Goal: Obtain resource: Download file/media

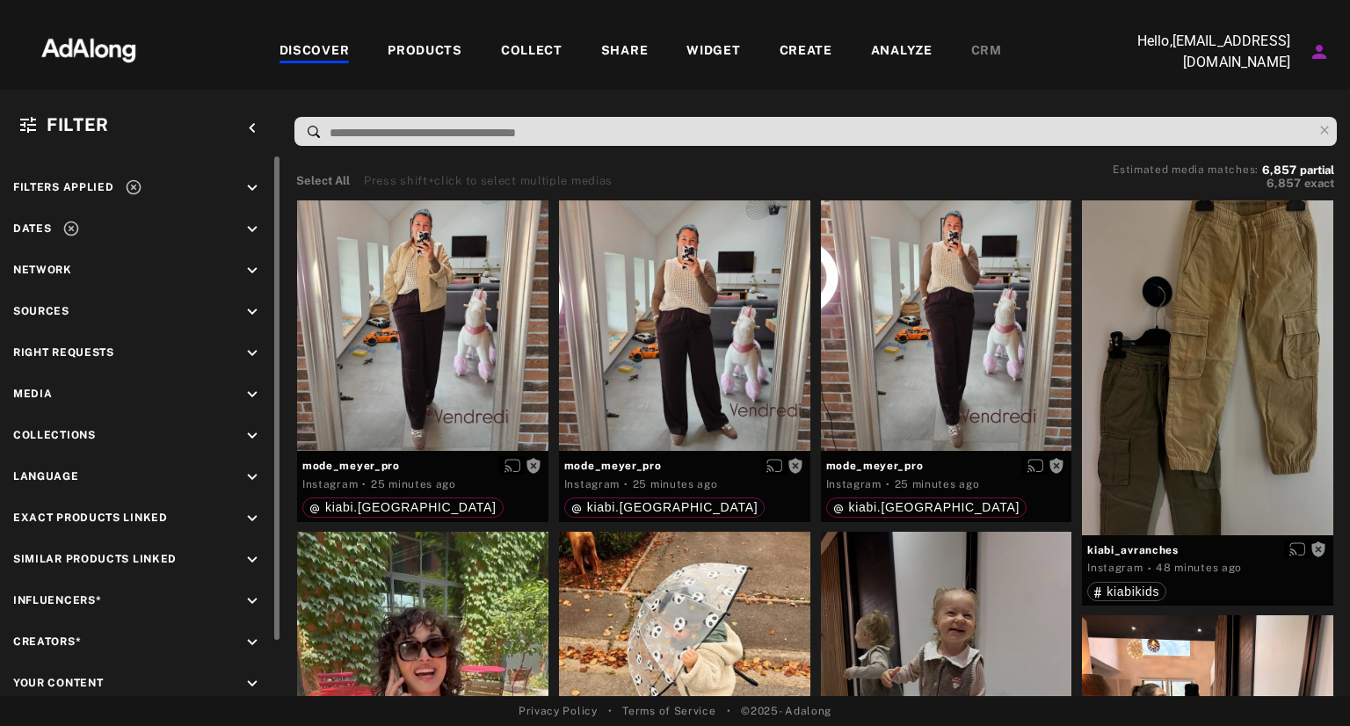
click at [75, 434] on span "Collections" at bounding box center [54, 435] width 83 height 12
click at [257, 434] on icon "keyboard_arrow_down" at bounding box center [252, 435] width 19 height 19
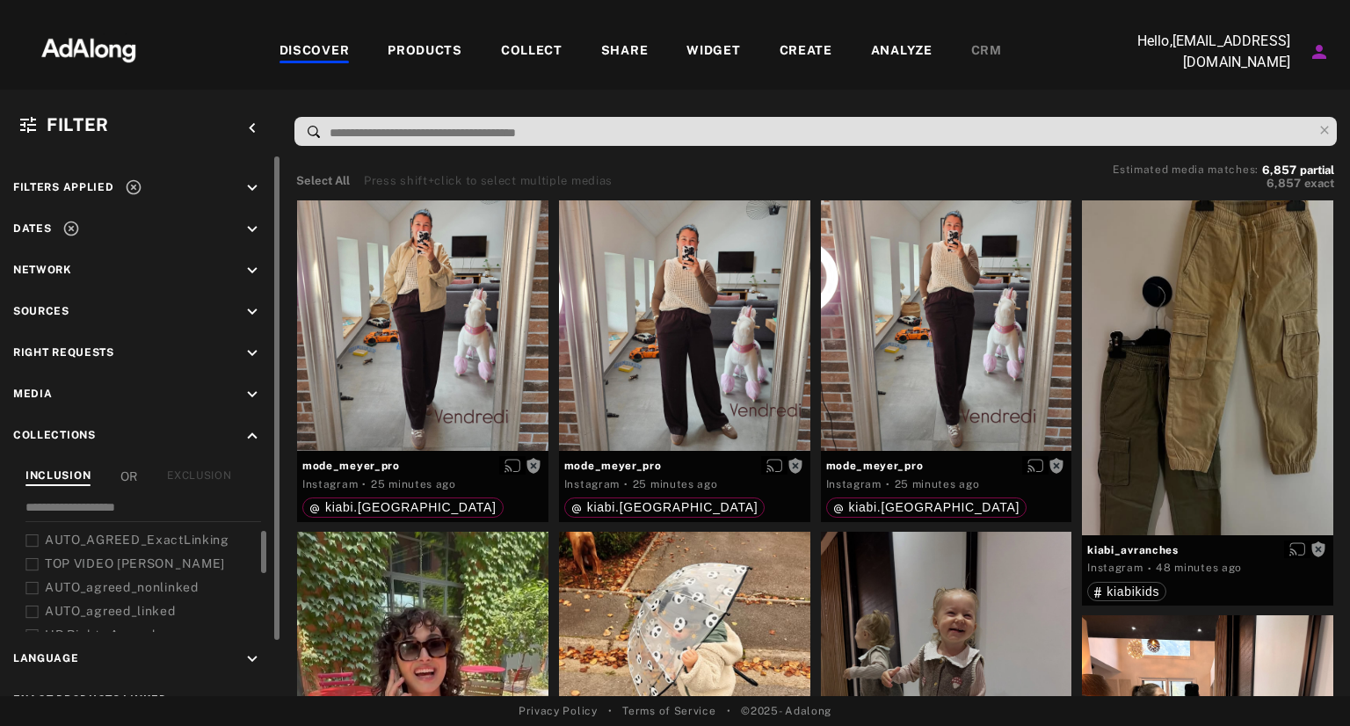
click at [35, 540] on icon at bounding box center [31, 540] width 13 height 13
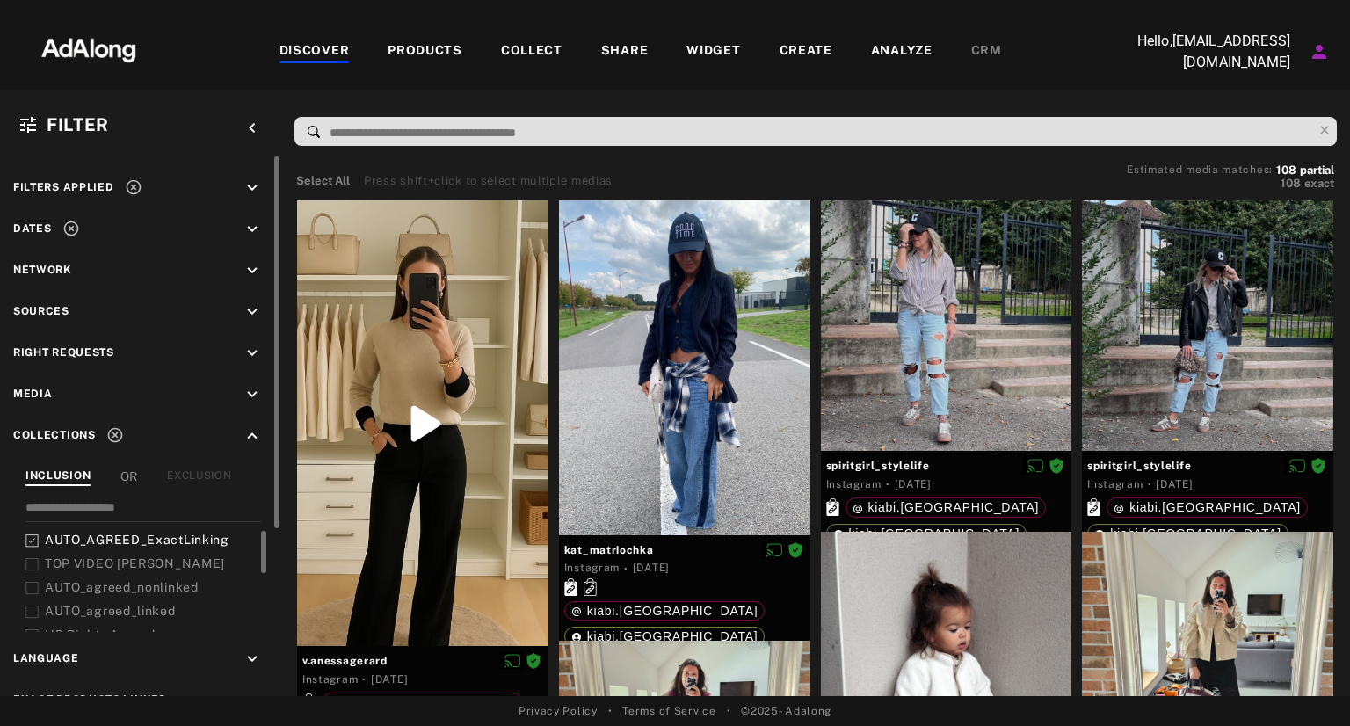
click at [33, 558] on icon at bounding box center [31, 564] width 13 height 13
click at [30, 534] on icon at bounding box center [31, 540] width 13 height 13
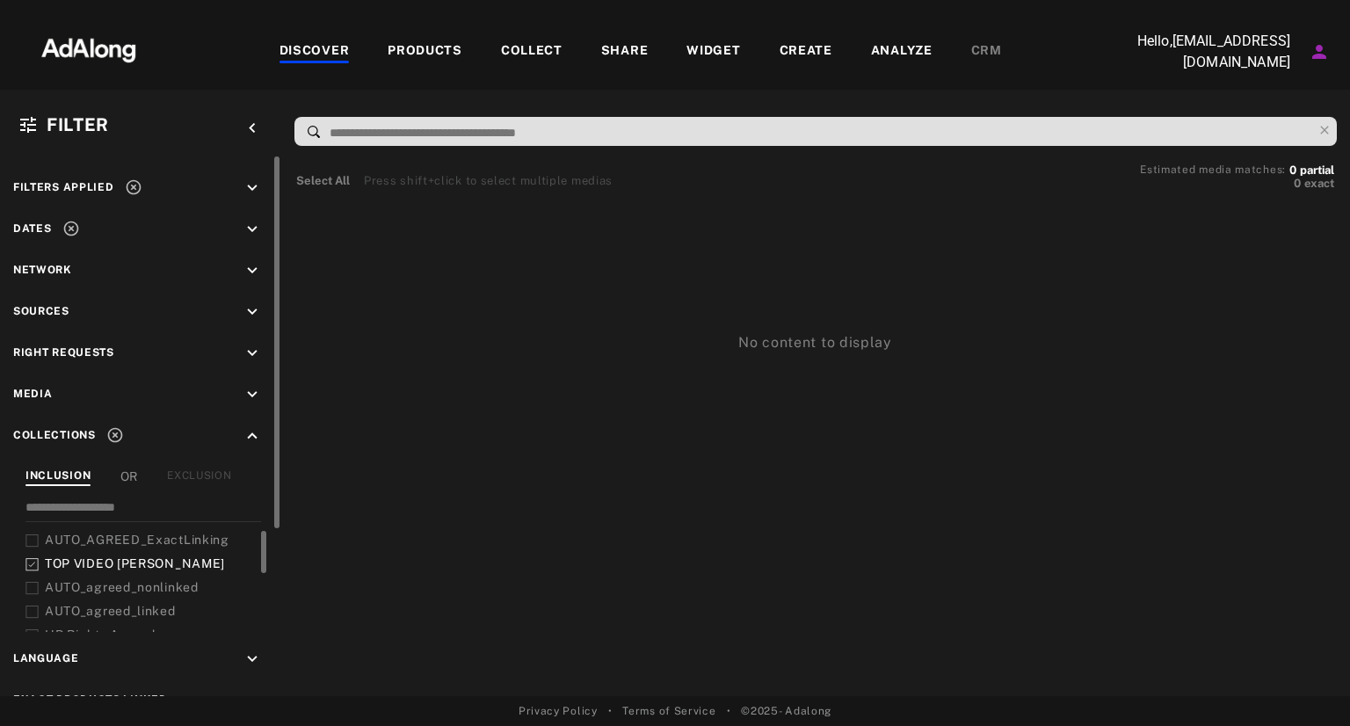
click at [29, 563] on icon at bounding box center [31, 564] width 13 height 13
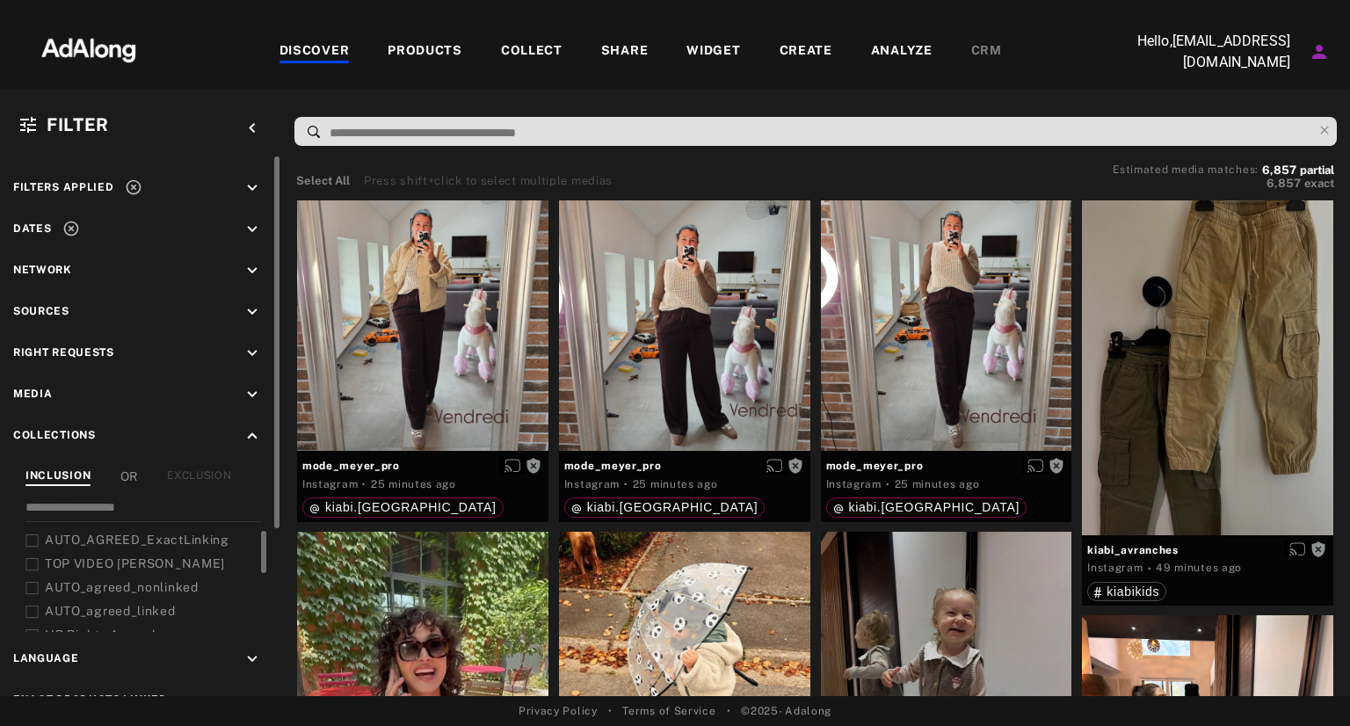
click at [34, 536] on icon at bounding box center [31, 540] width 13 height 13
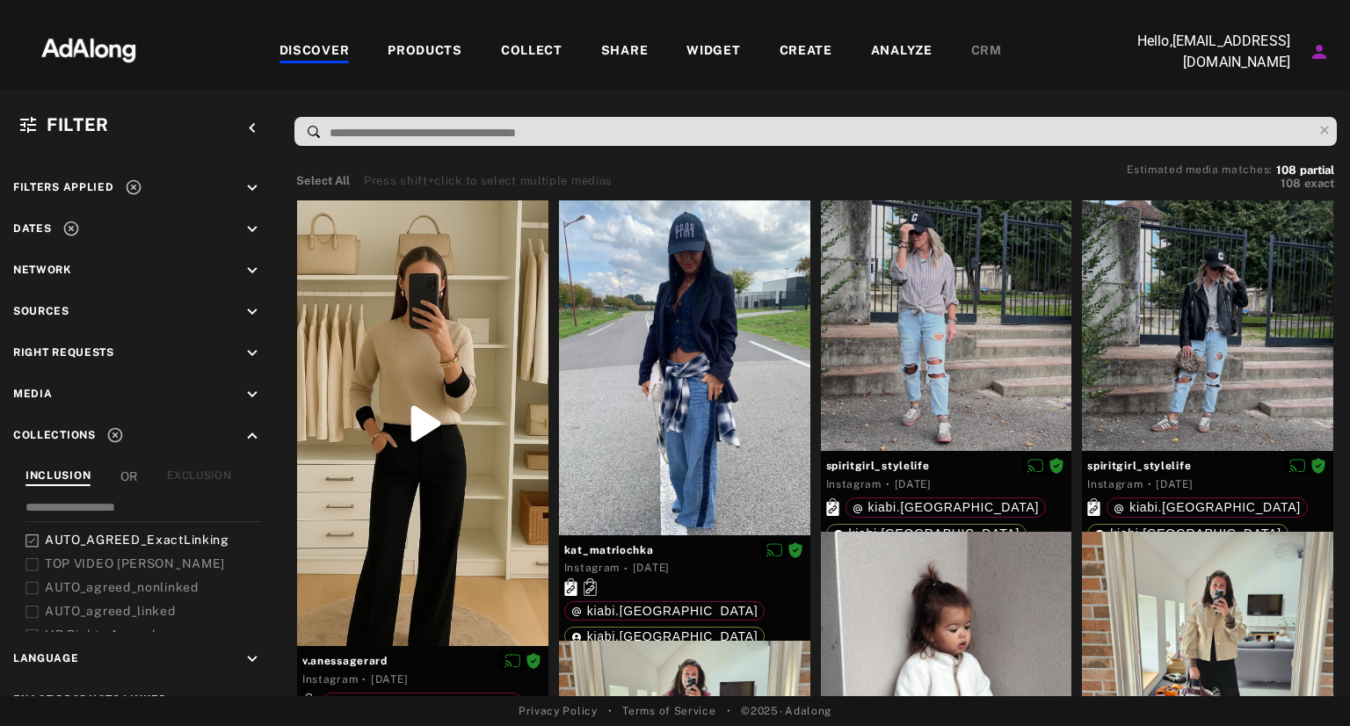
click at [28, 535] on icon at bounding box center [31, 540] width 13 height 13
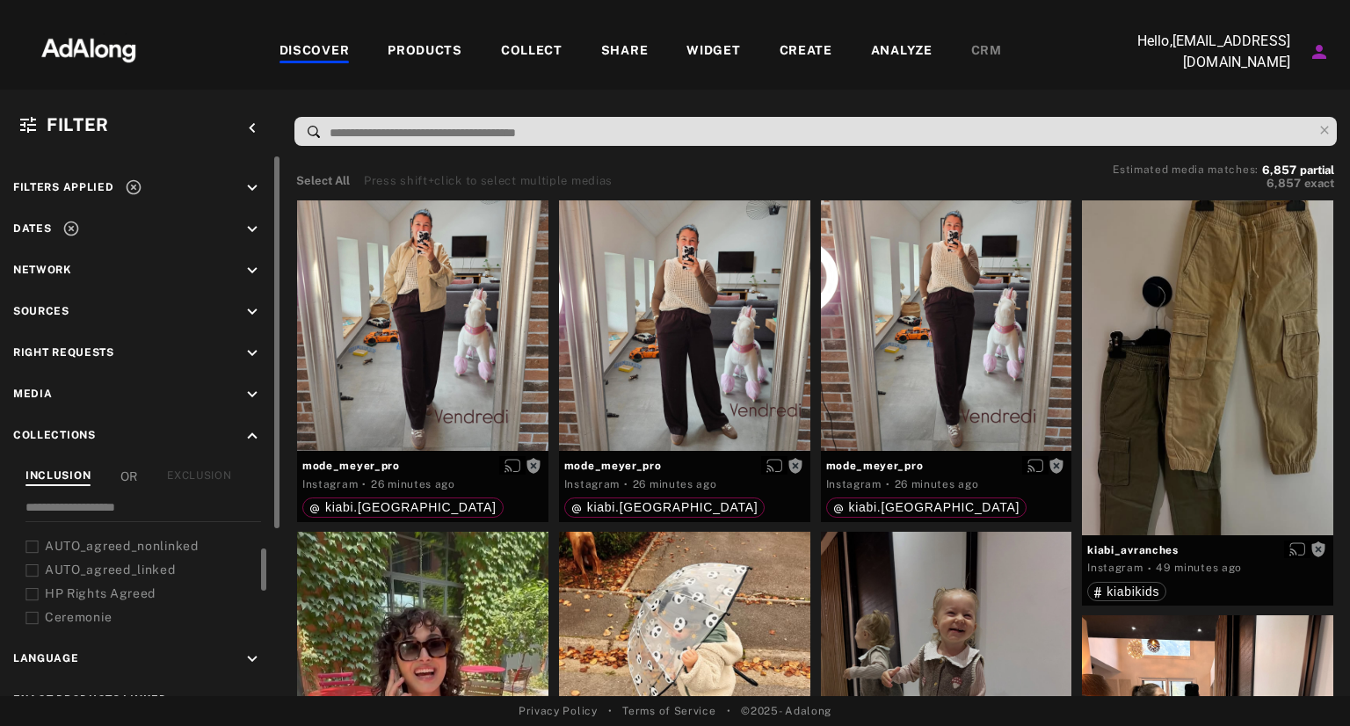
scroll to position [42, 0]
click at [117, 349] on div "Right Requests keyboard_arrow_down" at bounding box center [140, 356] width 255 height 24
click at [258, 354] on icon "keyboard_arrow_down" at bounding box center [252, 353] width 19 height 19
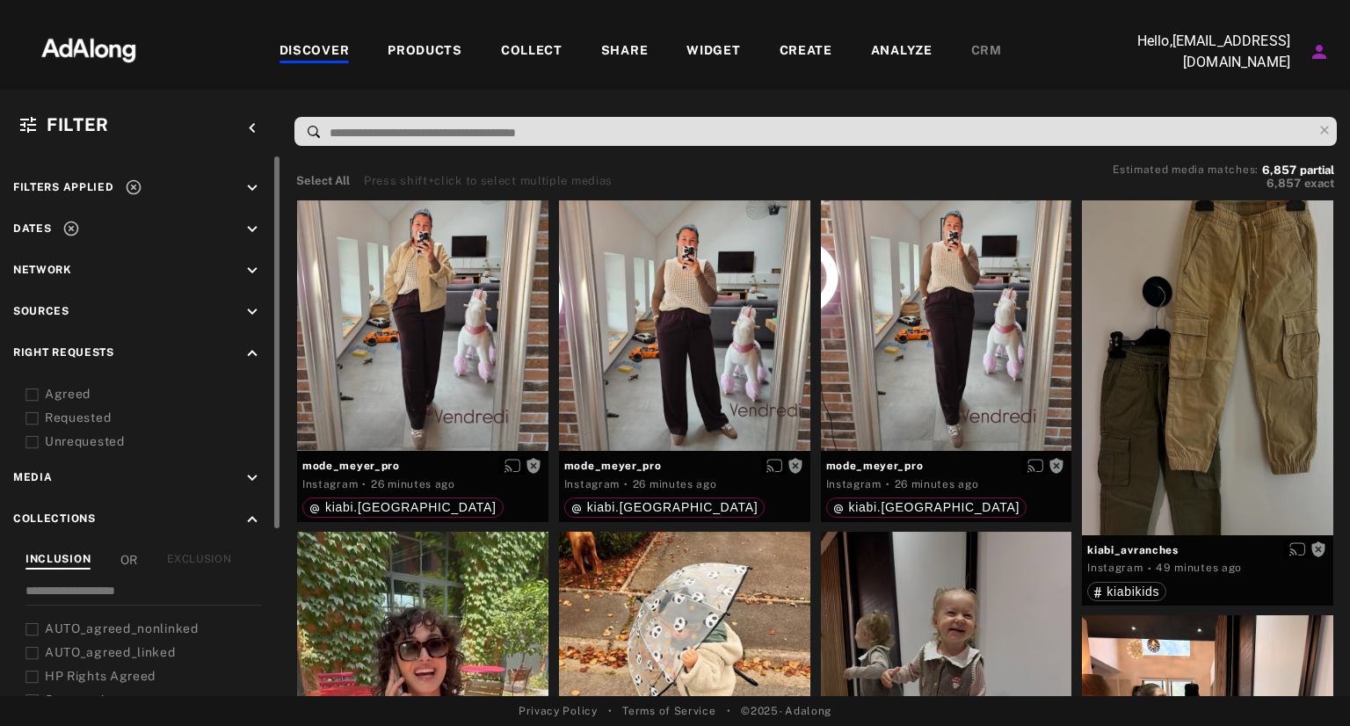
click at [31, 394] on icon at bounding box center [31, 395] width 13 height 13
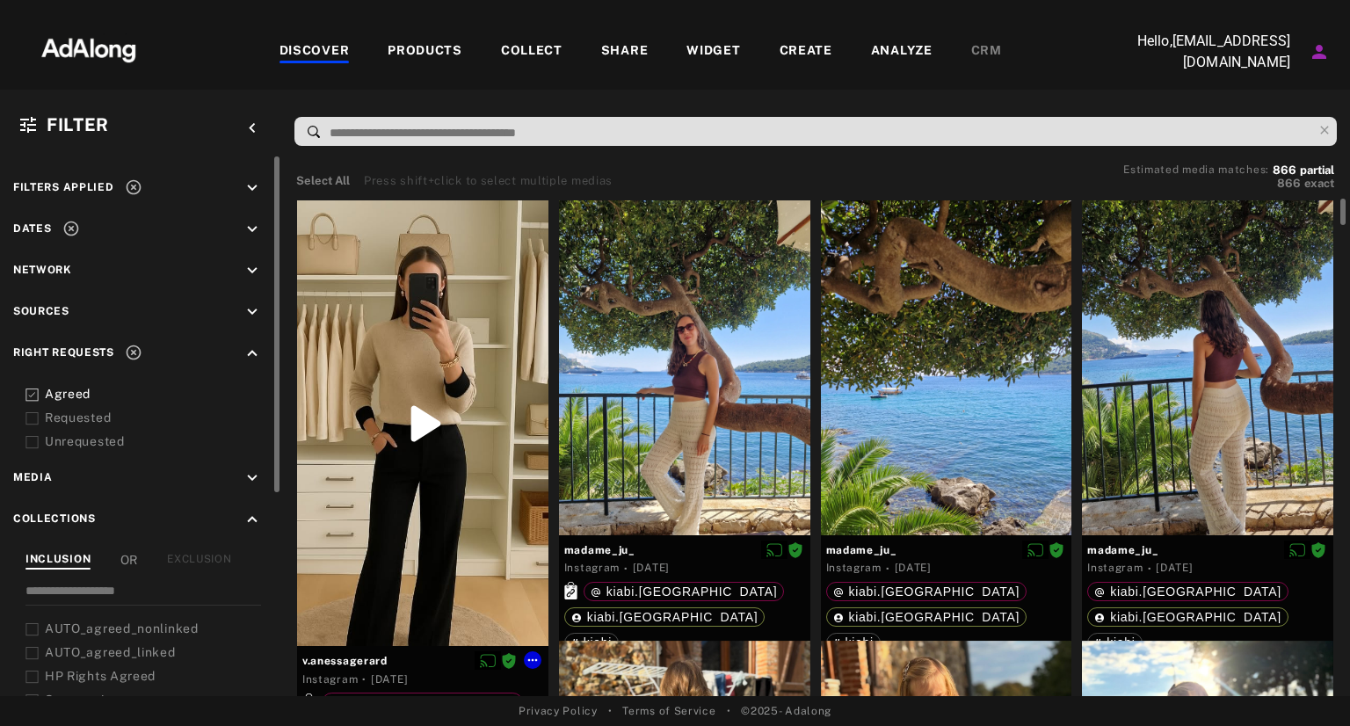
click at [414, 434] on div at bounding box center [422, 423] width 251 height 447
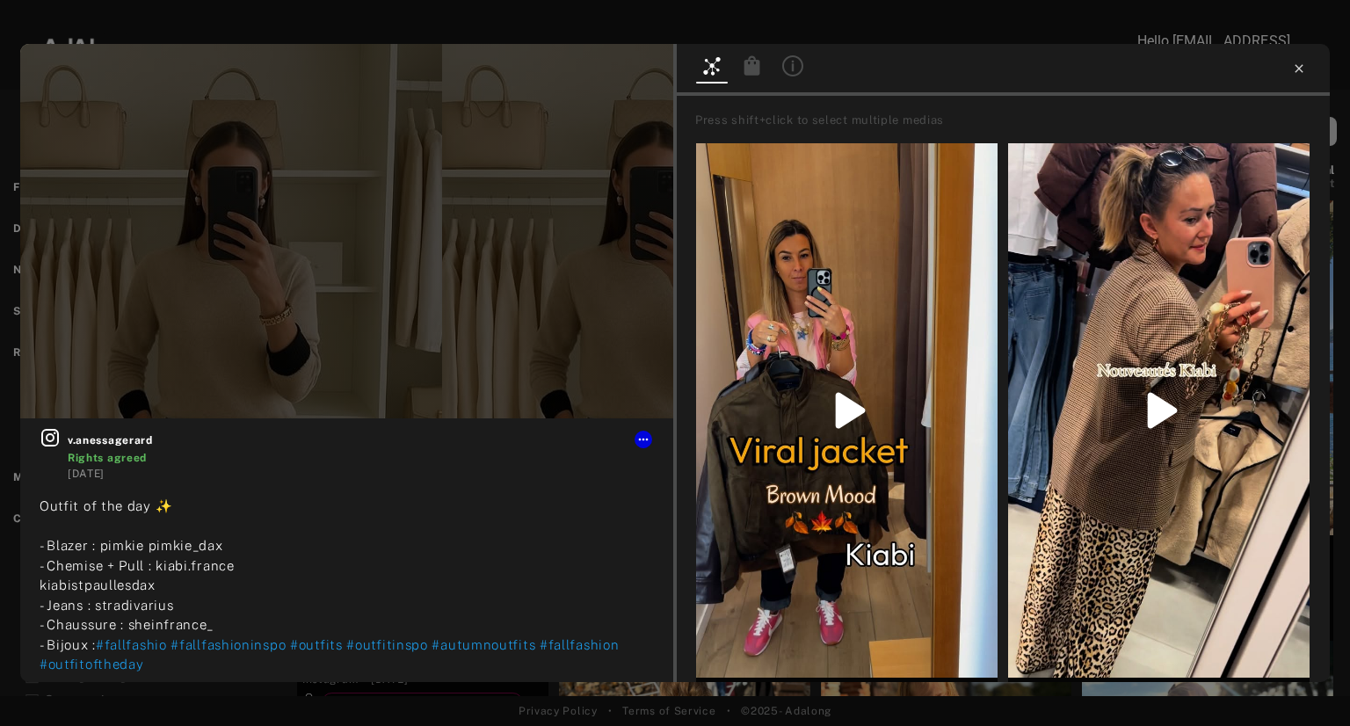
click at [1301, 68] on icon at bounding box center [1299, 69] width 14 height 14
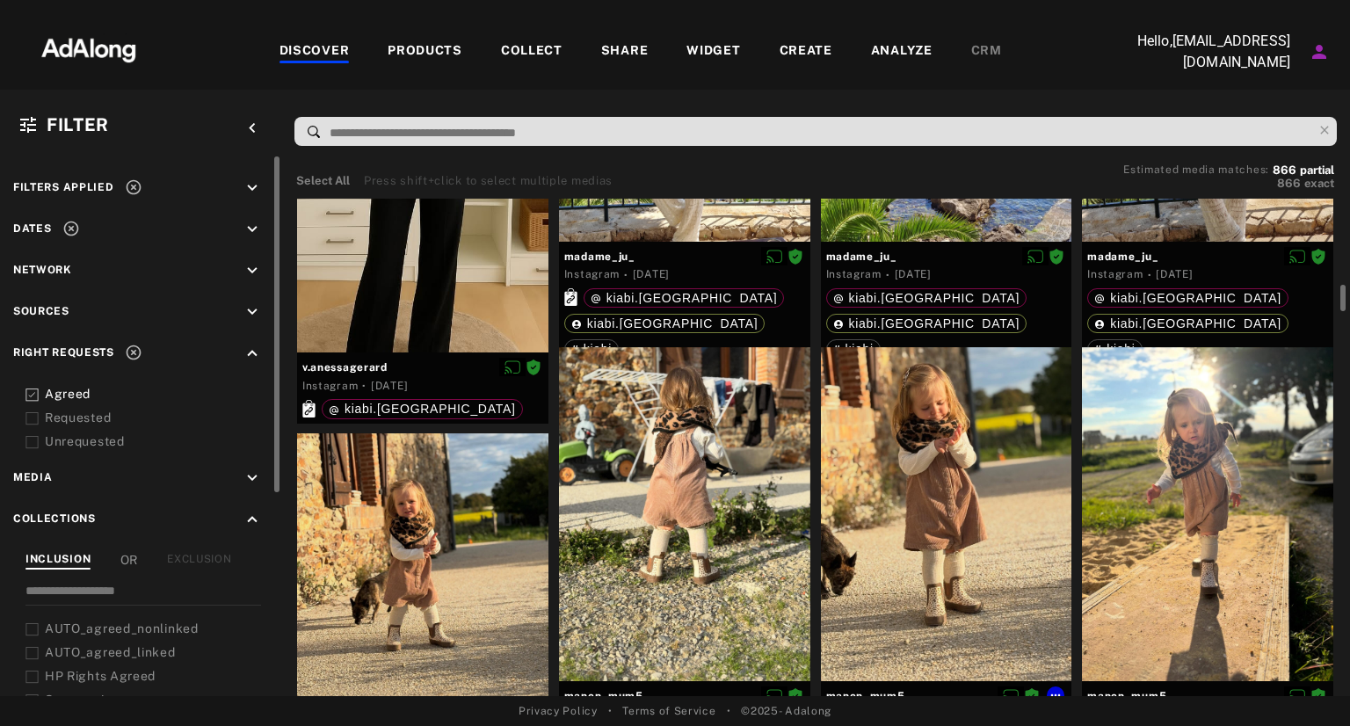
scroll to position [423, 0]
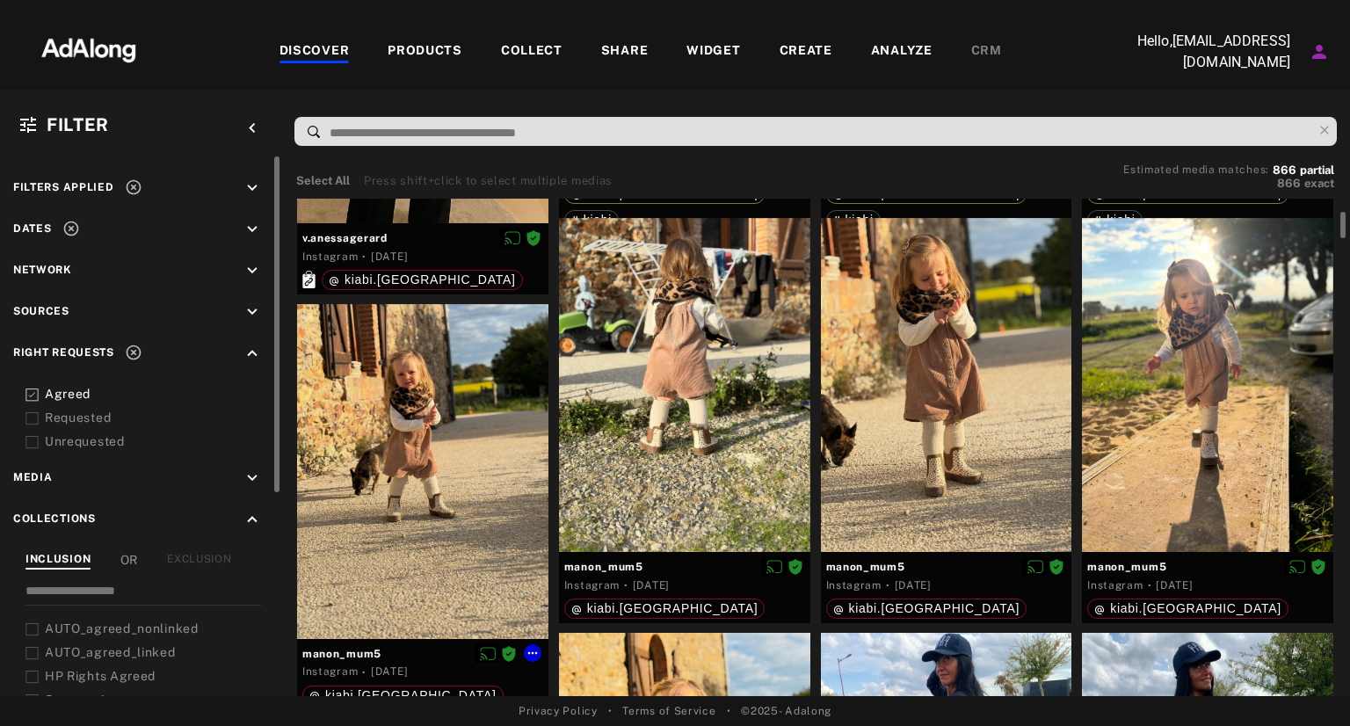
click at [432, 359] on div at bounding box center [422, 471] width 251 height 335
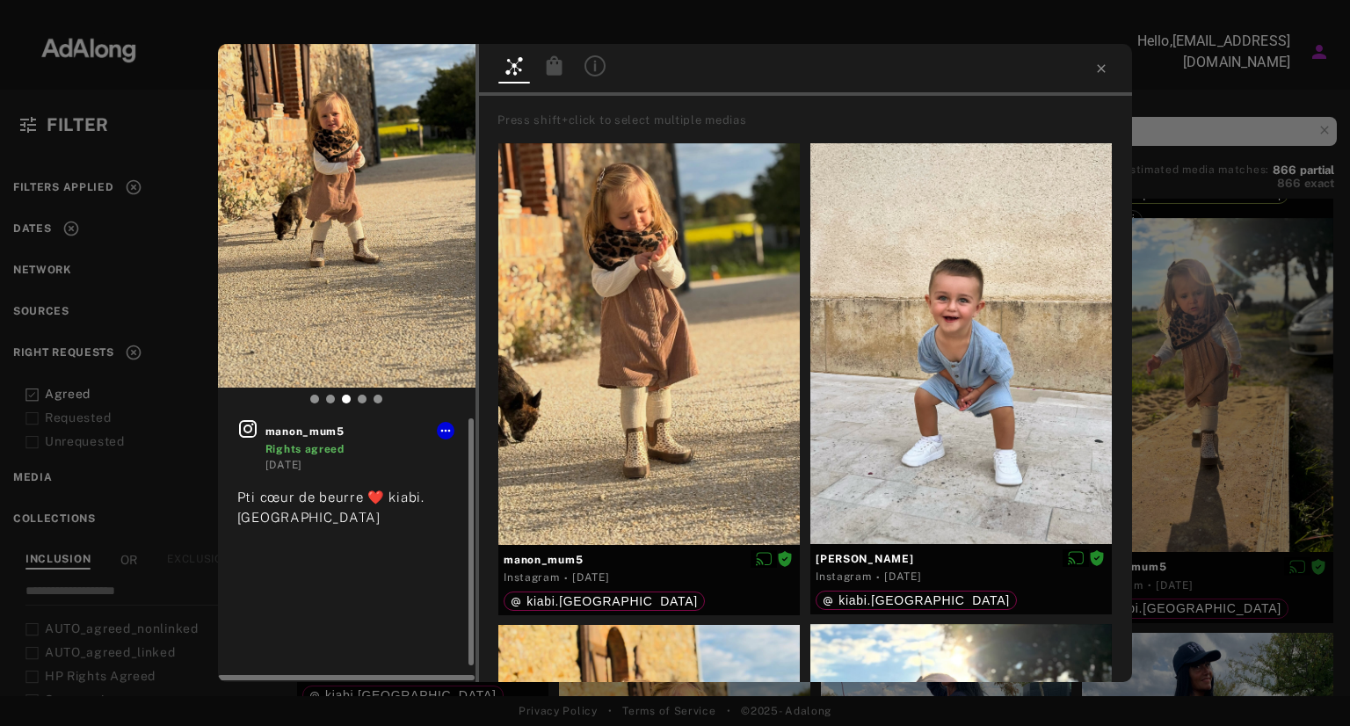
click at [253, 425] on icon at bounding box center [247, 428] width 21 height 21
click at [1105, 66] on icon at bounding box center [1101, 69] width 14 height 14
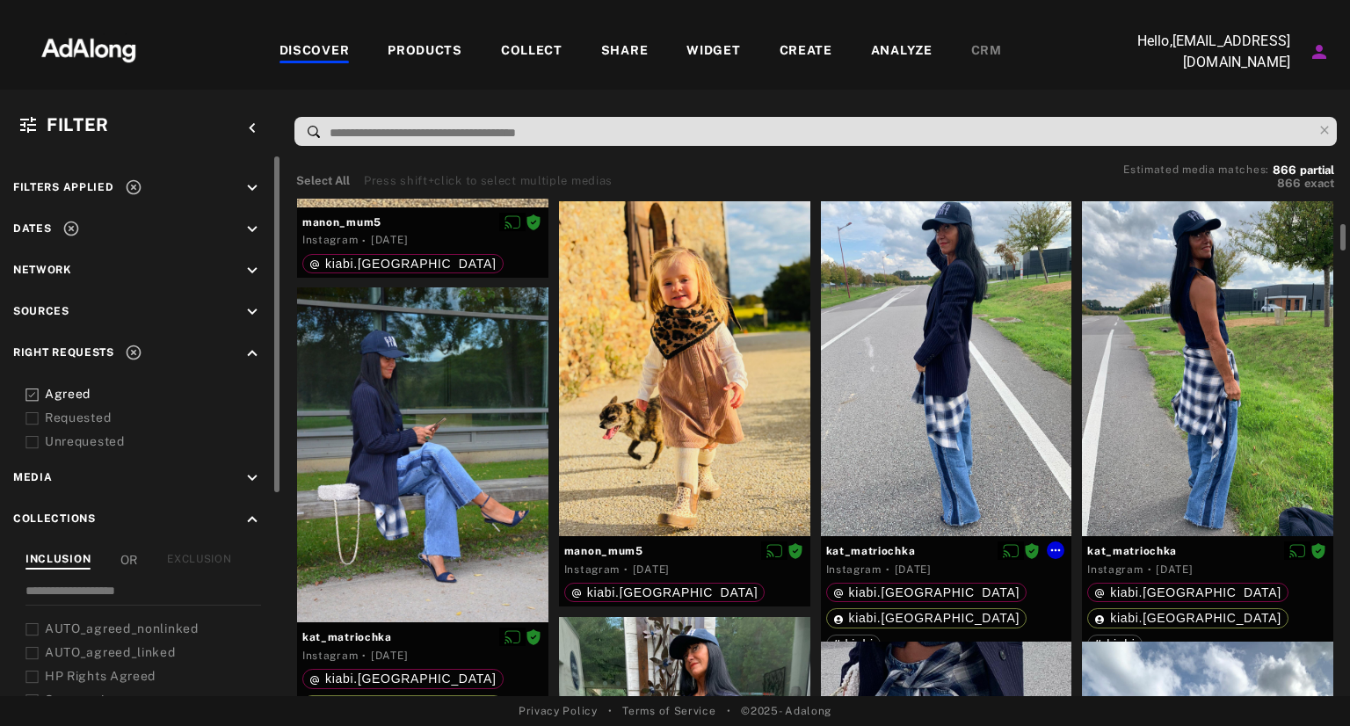
scroll to position [854, 0]
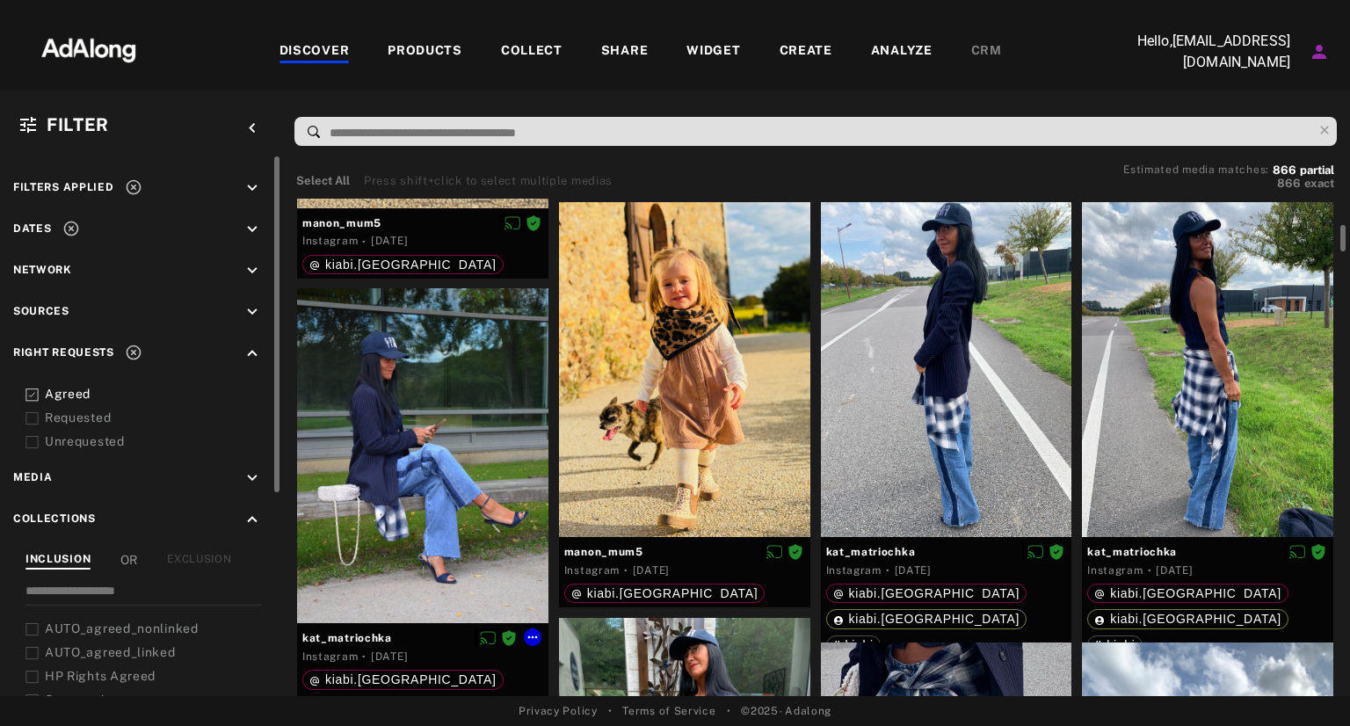
click at [401, 434] on div at bounding box center [422, 455] width 251 height 335
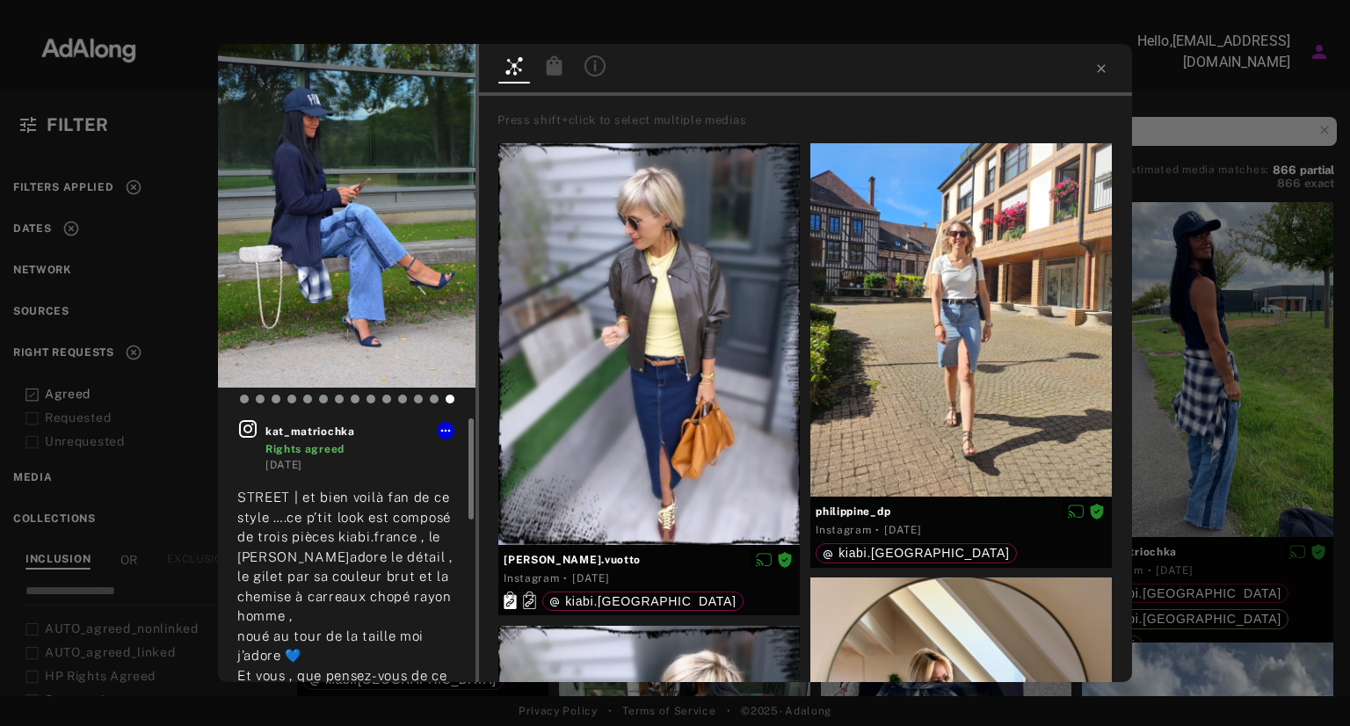
click at [249, 430] on icon at bounding box center [247, 428] width 21 height 21
click at [1098, 70] on icon at bounding box center [1101, 69] width 14 height 14
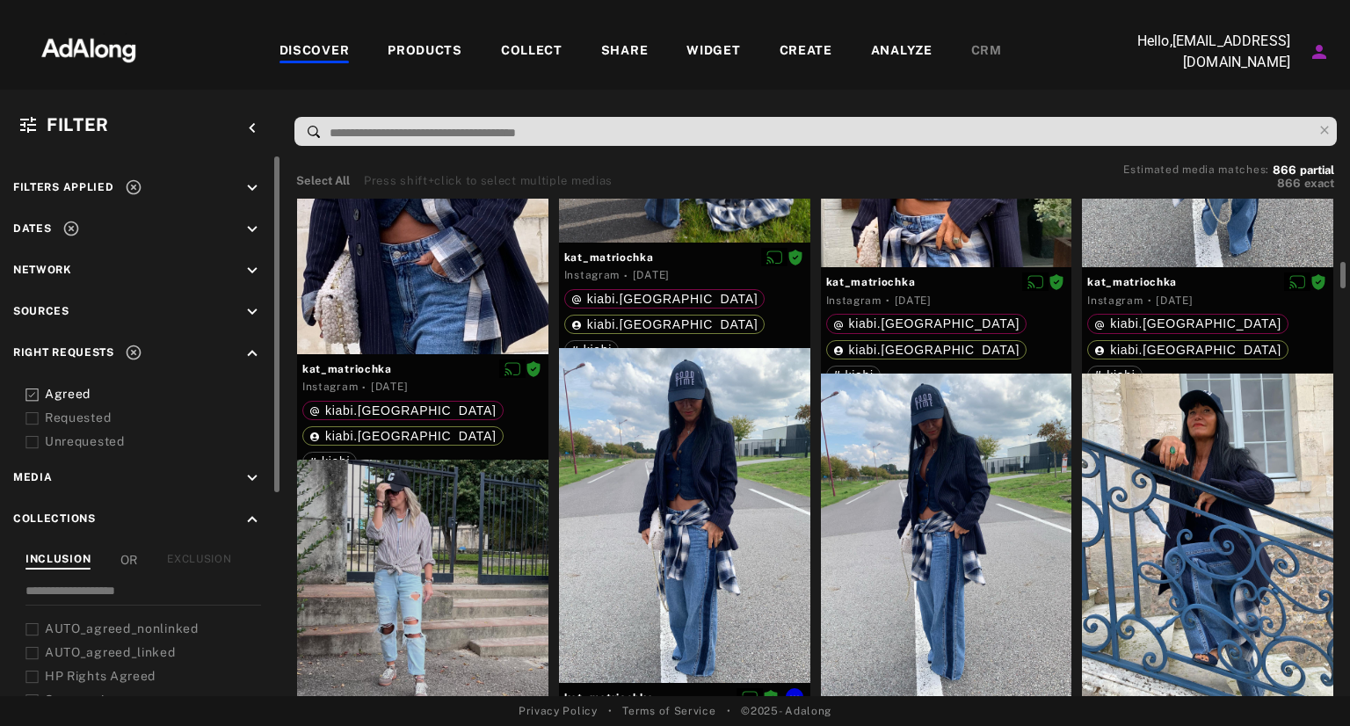
scroll to position [2003, 0]
click at [760, 435] on div at bounding box center [684, 516] width 251 height 335
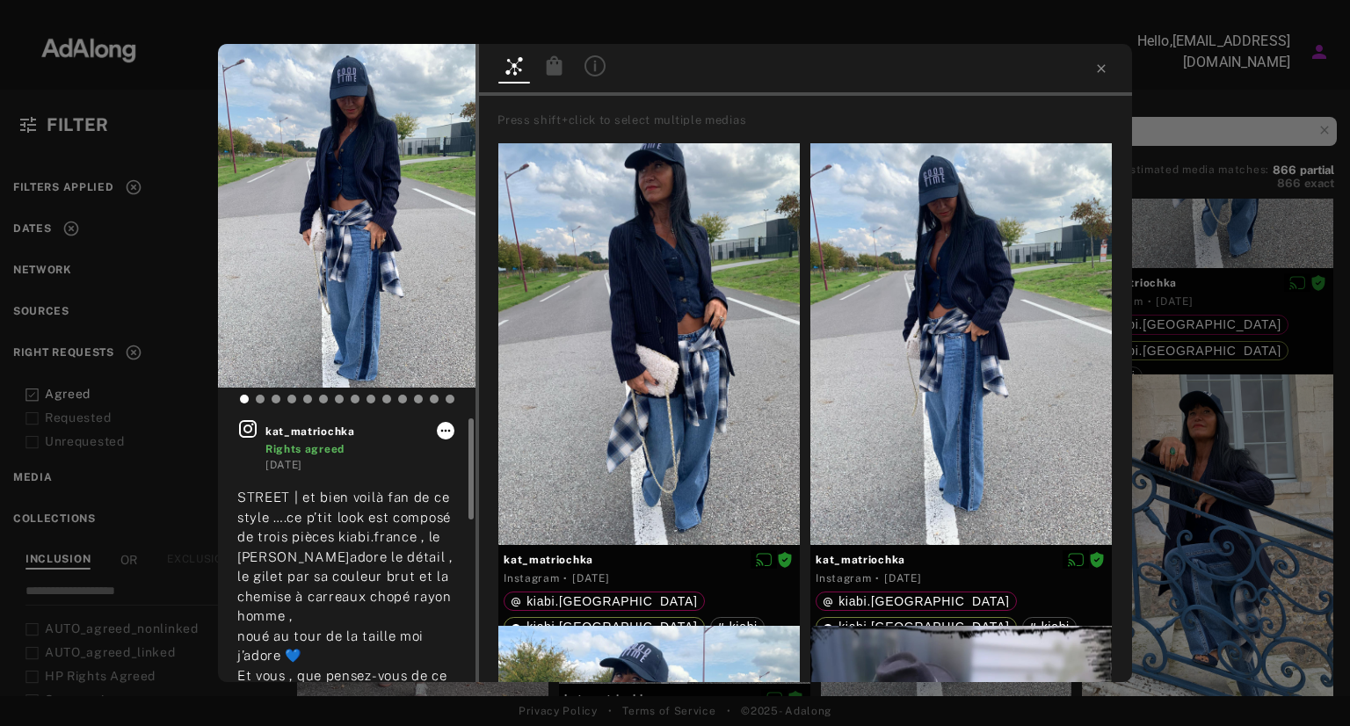
click at [446, 432] on icon at bounding box center [446, 431] width 14 height 14
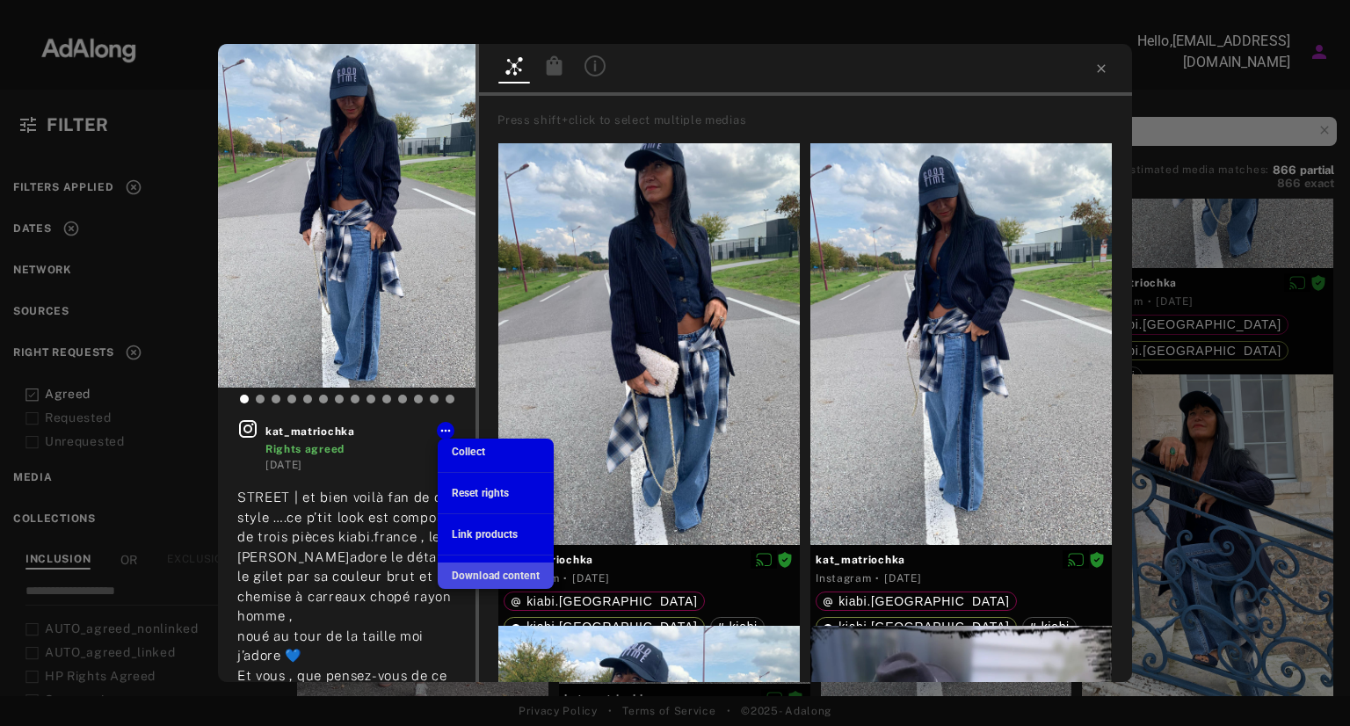
click at [486, 574] on span "Download content" at bounding box center [496, 576] width 88 height 12
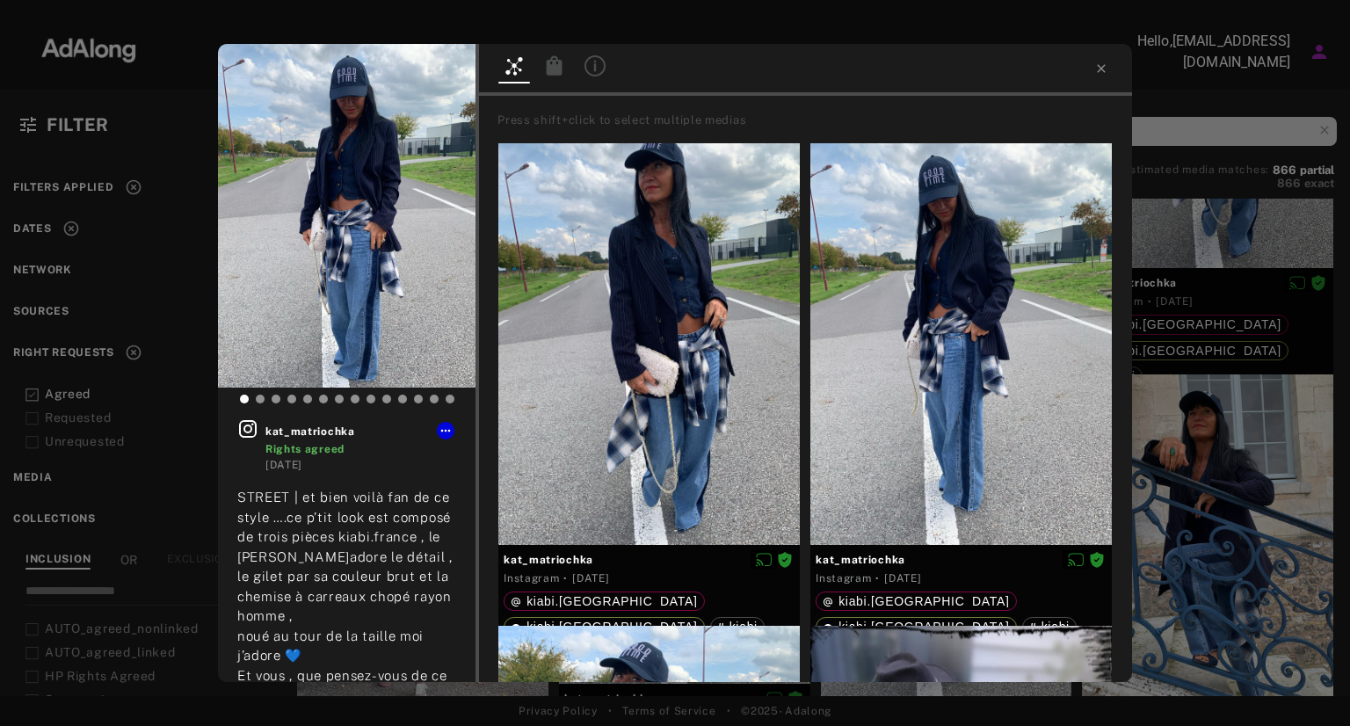
click at [873, 21] on div at bounding box center [675, 15] width 1350 height 31
click at [1097, 72] on icon at bounding box center [1101, 69] width 14 height 14
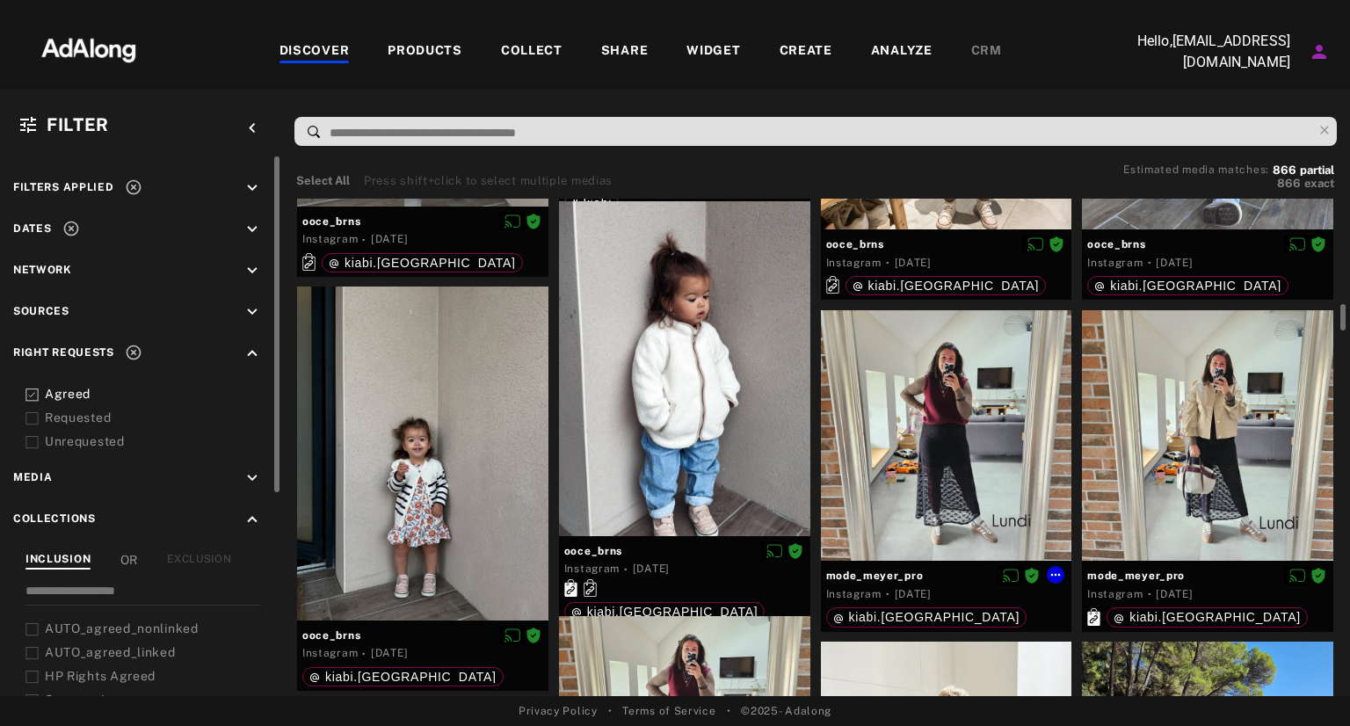
scroll to position [3307, 0]
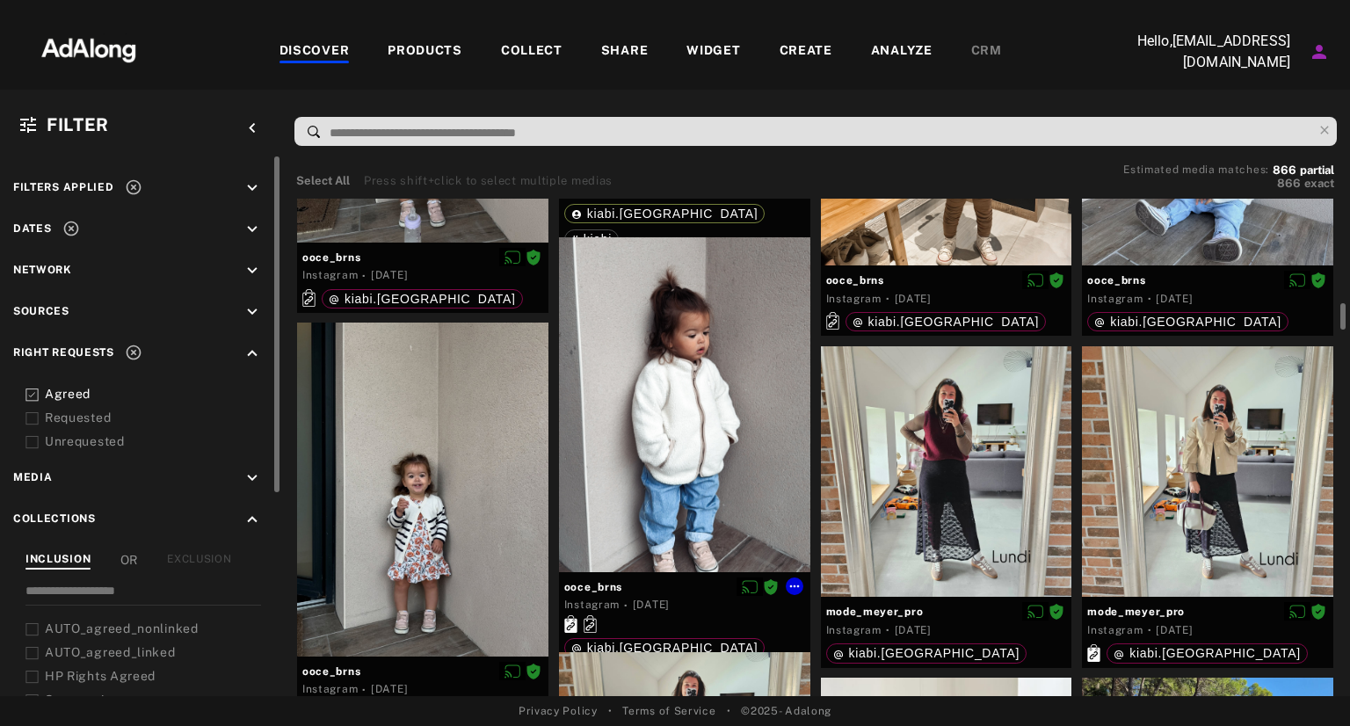
click at [694, 448] on div at bounding box center [684, 404] width 251 height 335
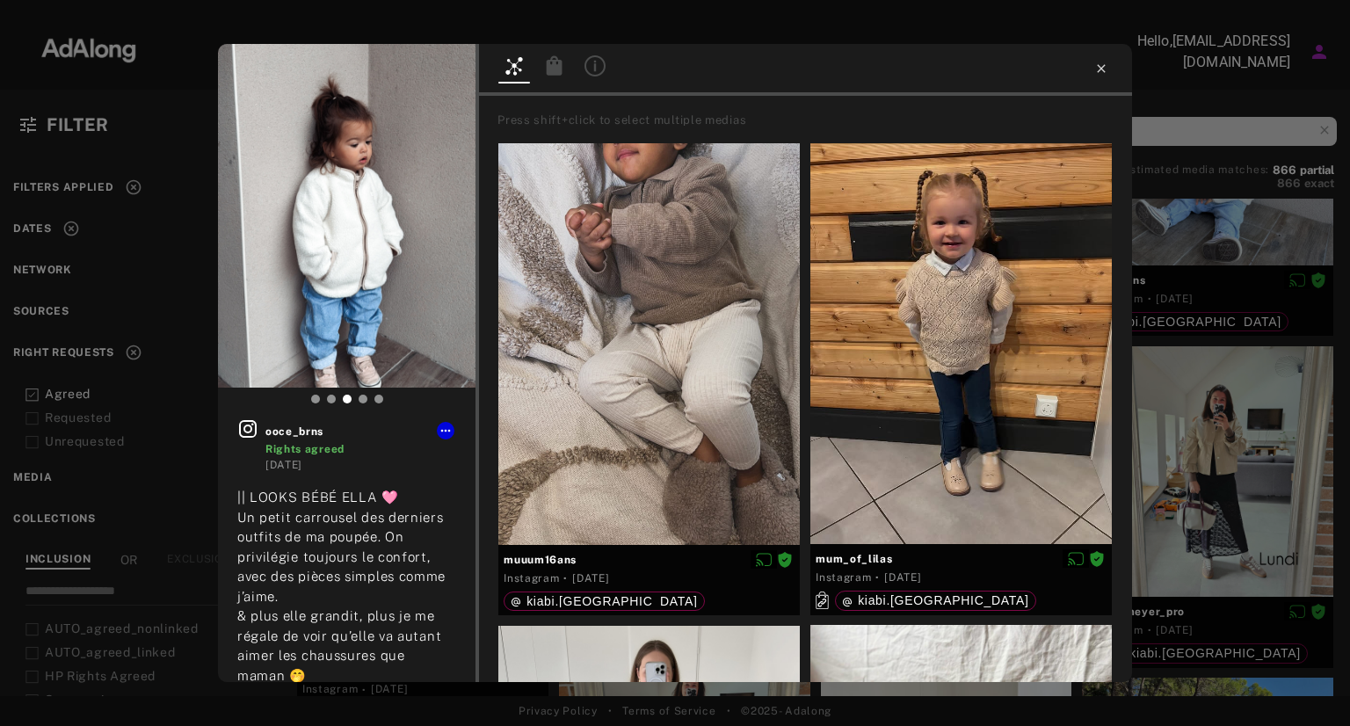
click at [1099, 68] on icon at bounding box center [1101, 69] width 14 height 14
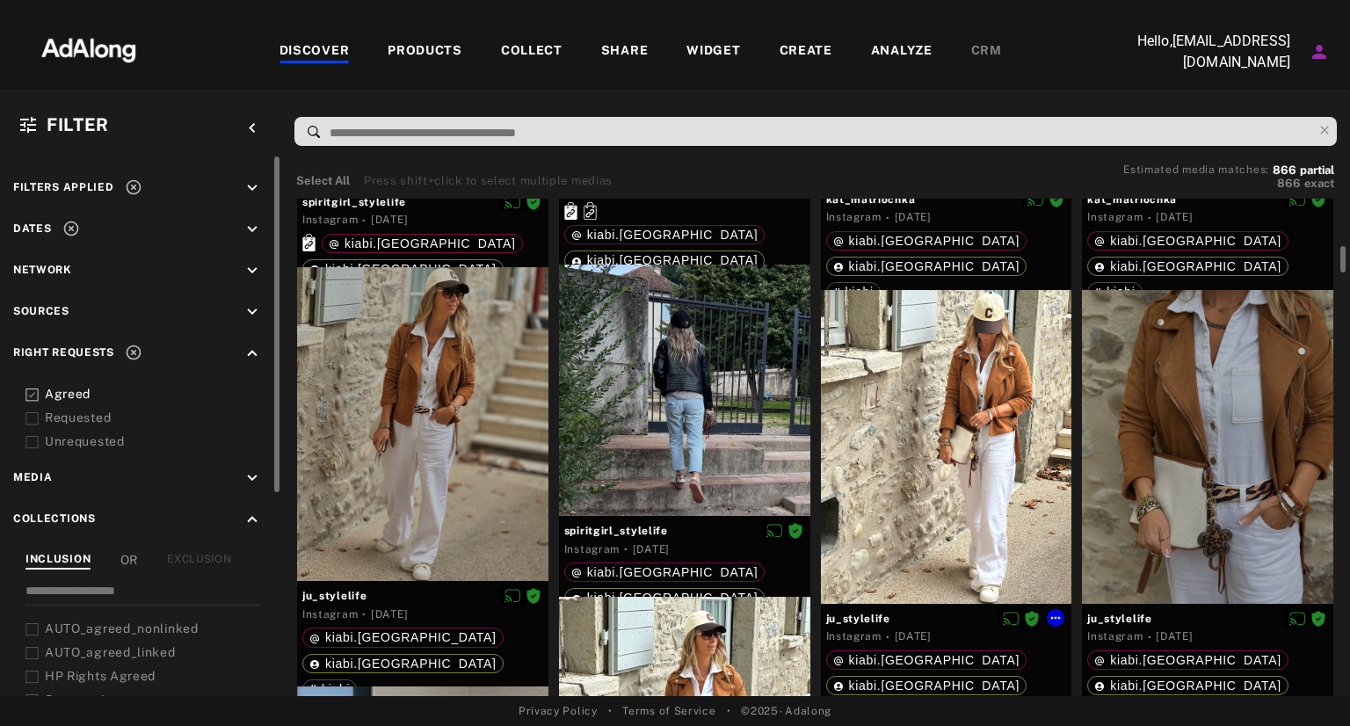
scroll to position [2497, 0]
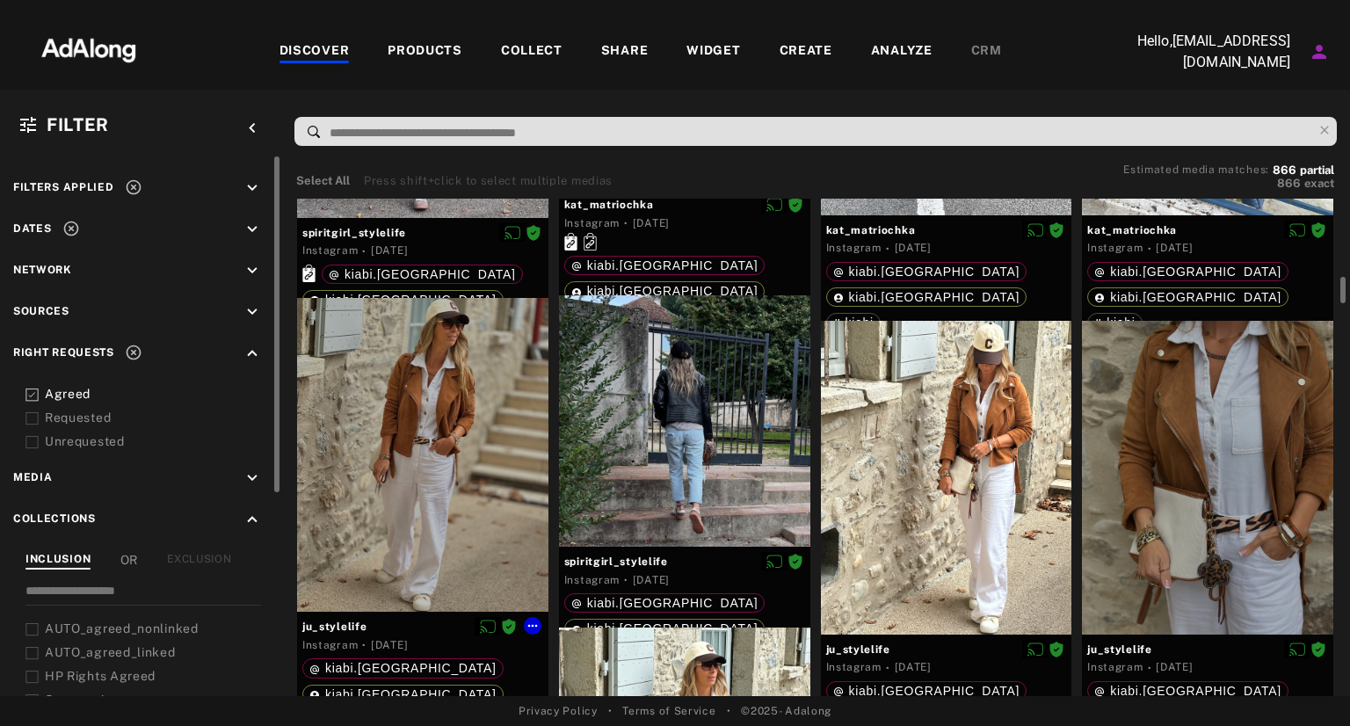
click at [403, 444] on div at bounding box center [422, 455] width 251 height 314
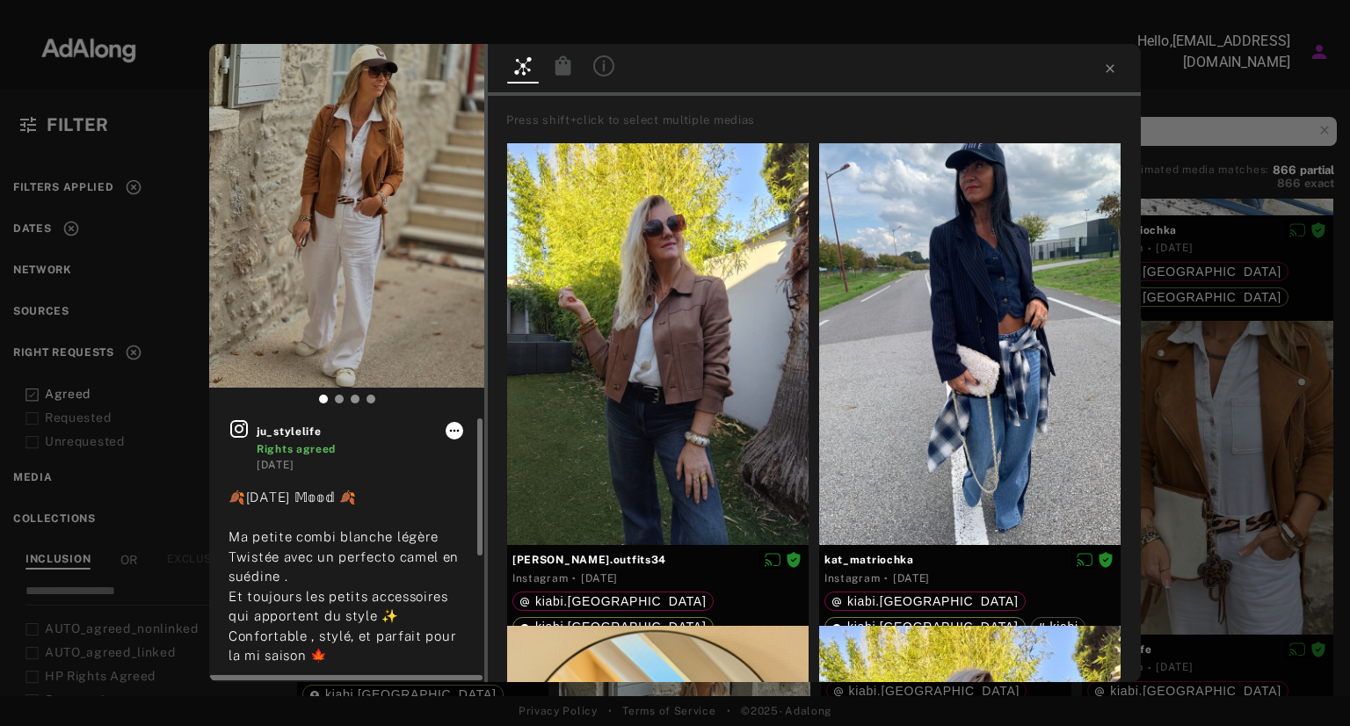
click at [453, 430] on icon at bounding box center [454, 431] width 14 height 14
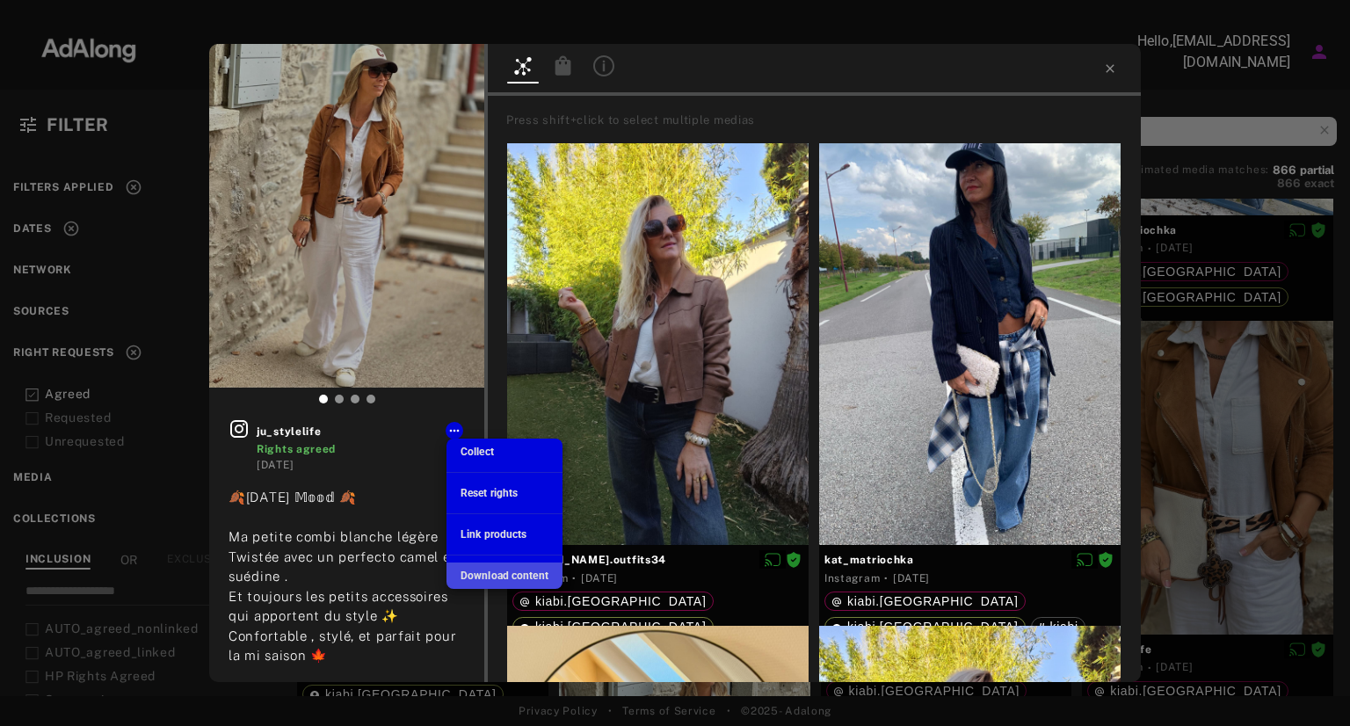
click at [484, 570] on span "Download content" at bounding box center [505, 576] width 88 height 12
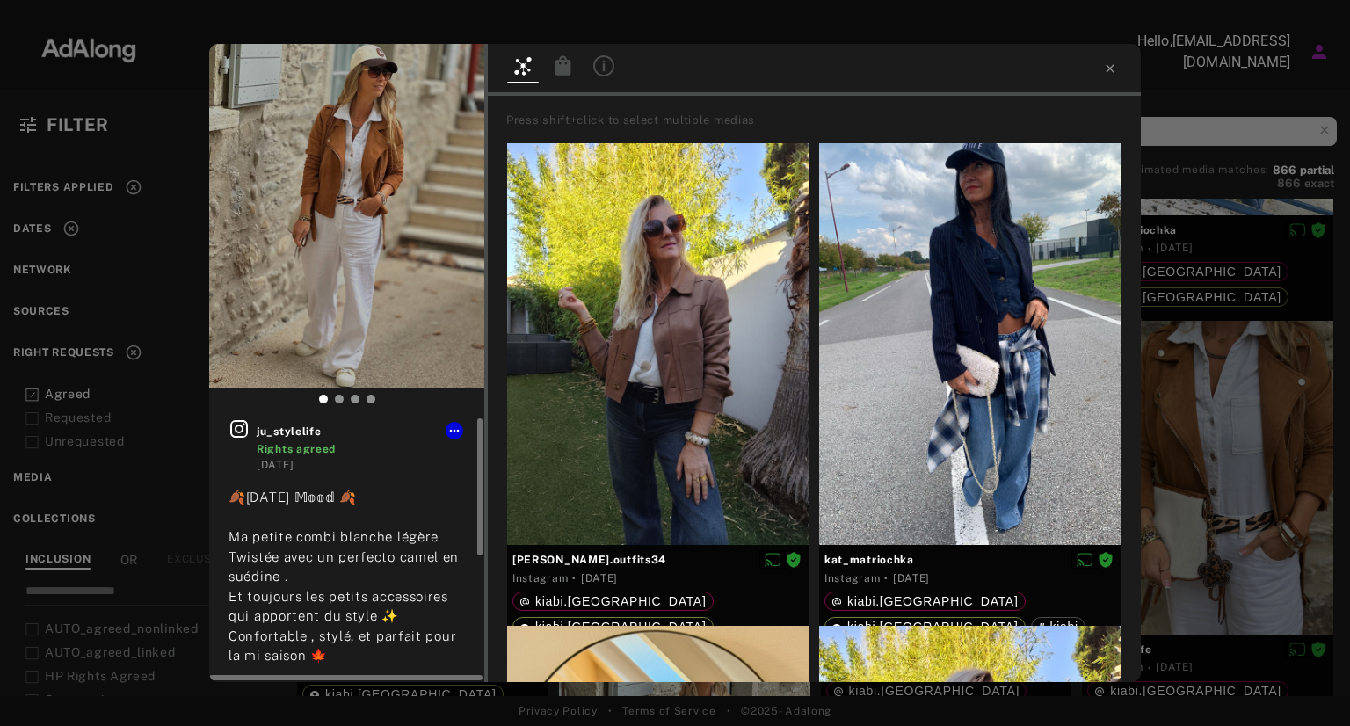
click at [235, 430] on icon at bounding box center [239, 428] width 21 height 21
click at [1109, 68] on icon at bounding box center [1110, 68] width 8 height 8
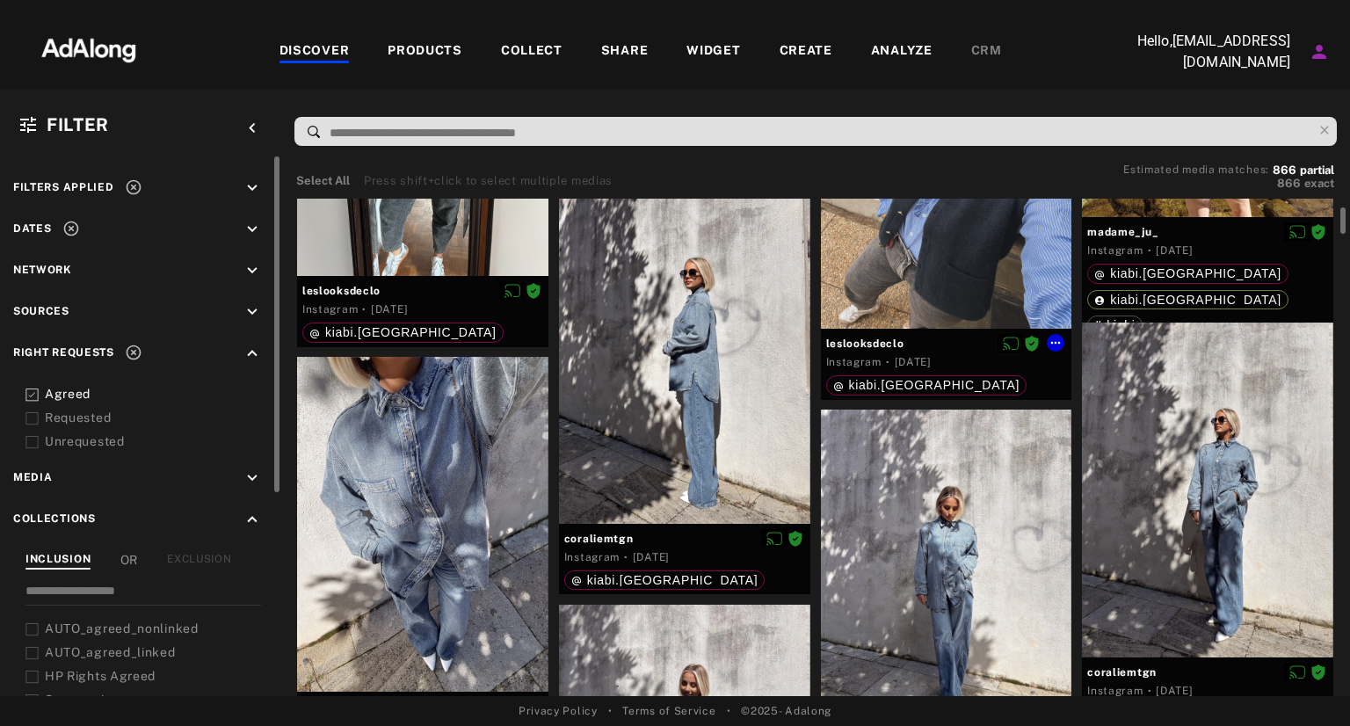
scroll to position [4329, 0]
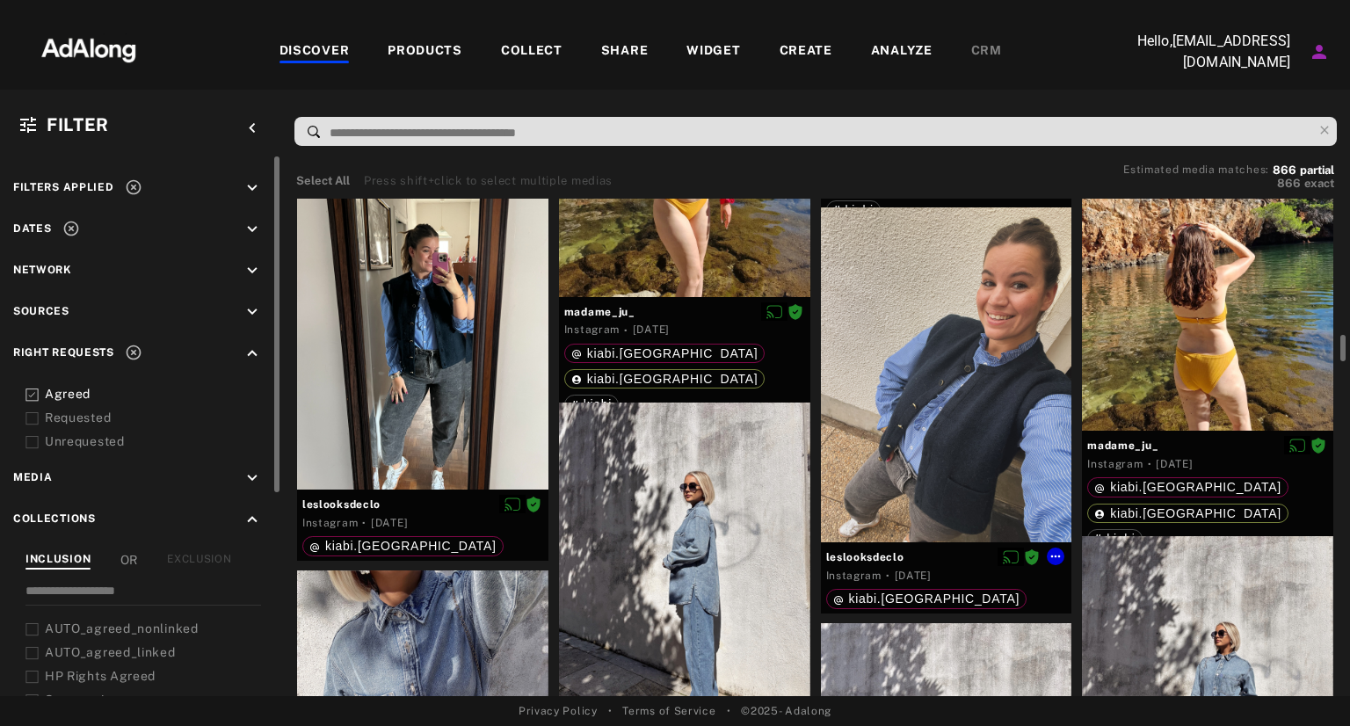
click at [988, 401] on div at bounding box center [946, 374] width 251 height 335
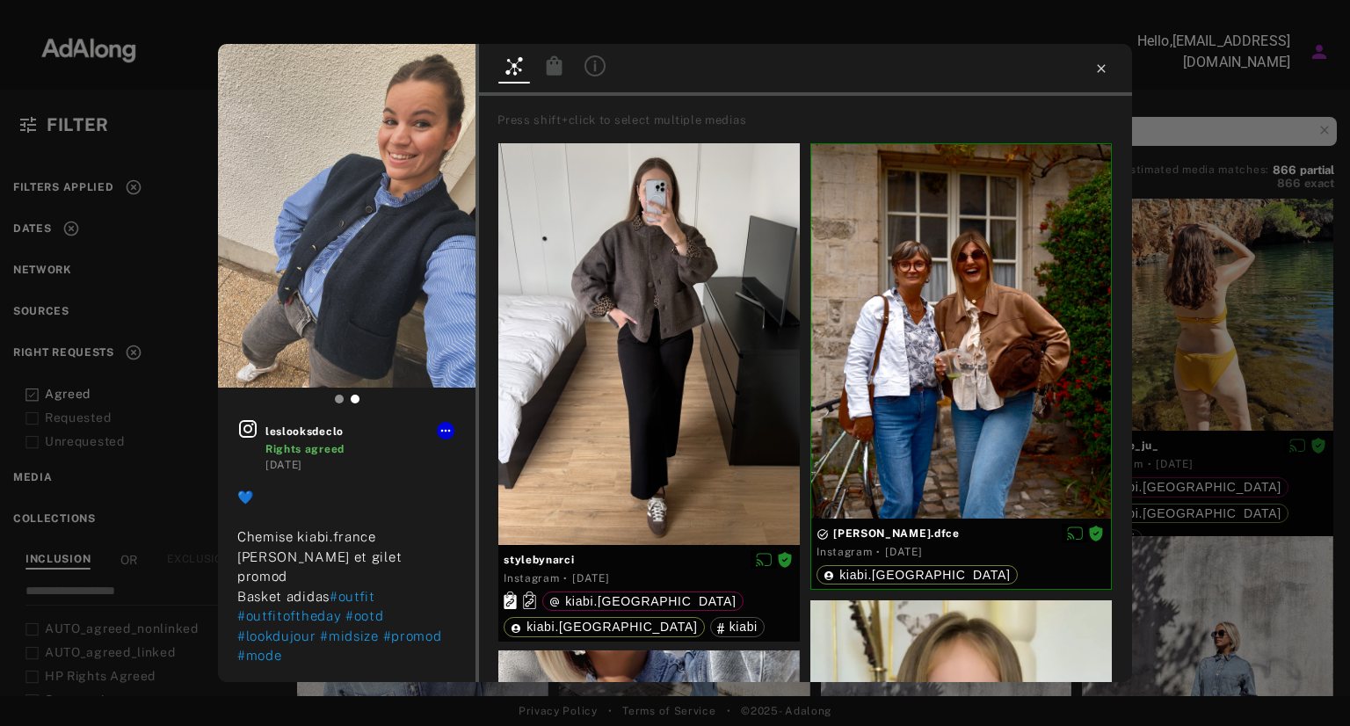
click at [1099, 69] on icon at bounding box center [1101, 69] width 14 height 14
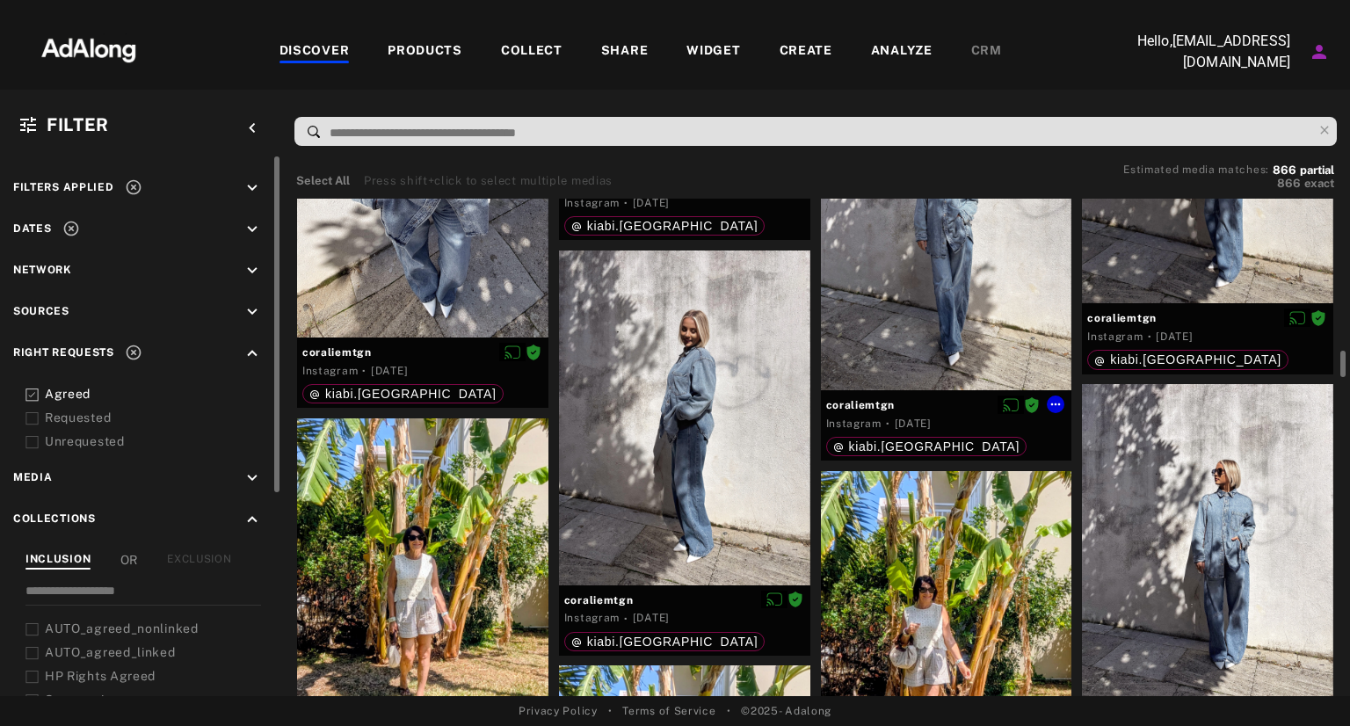
scroll to position [4898, 0]
click at [1172, 514] on div at bounding box center [1207, 550] width 251 height 335
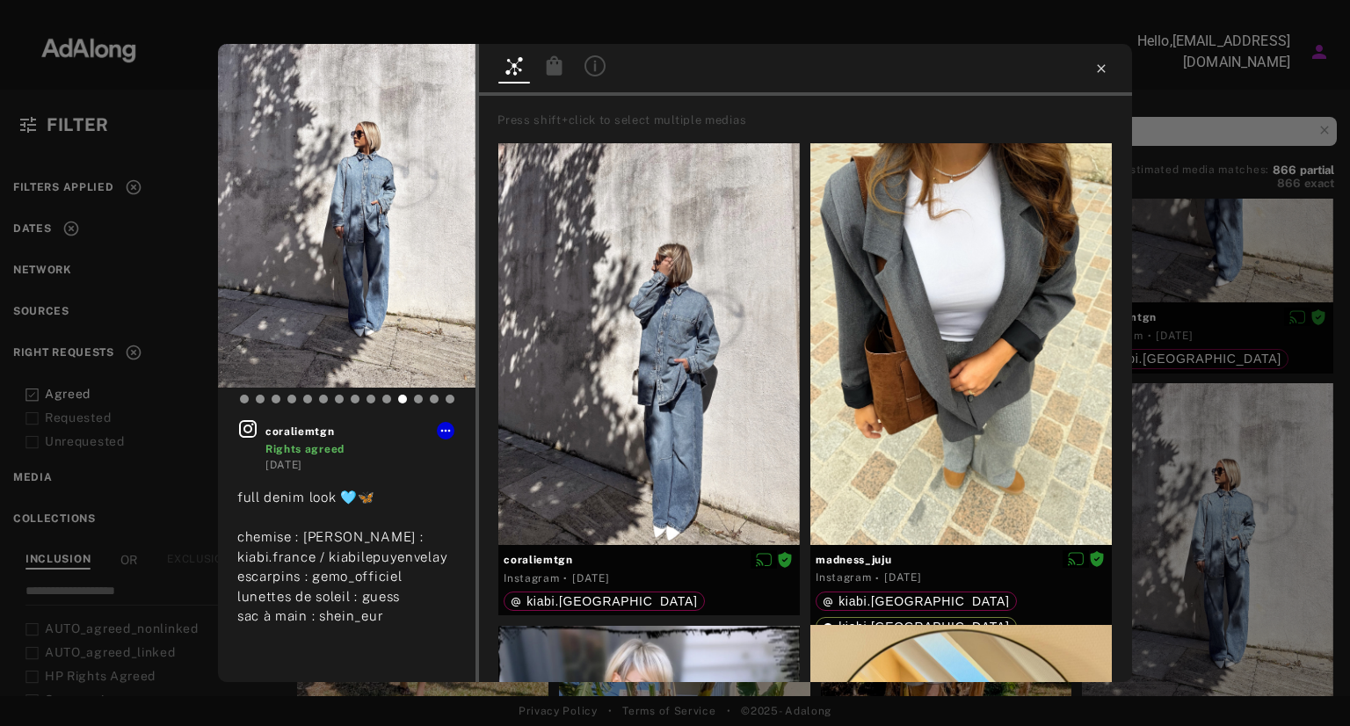
click at [1099, 71] on icon at bounding box center [1101, 69] width 14 height 14
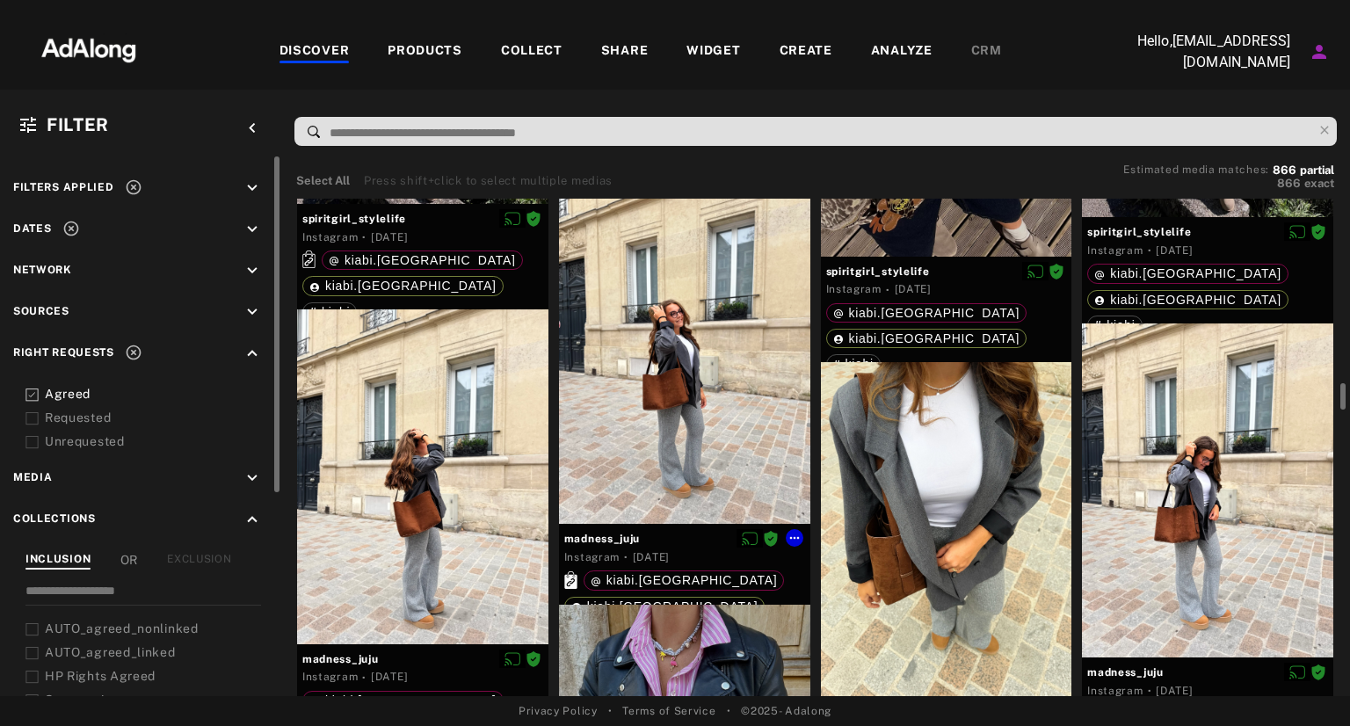
scroll to position [6137, 0]
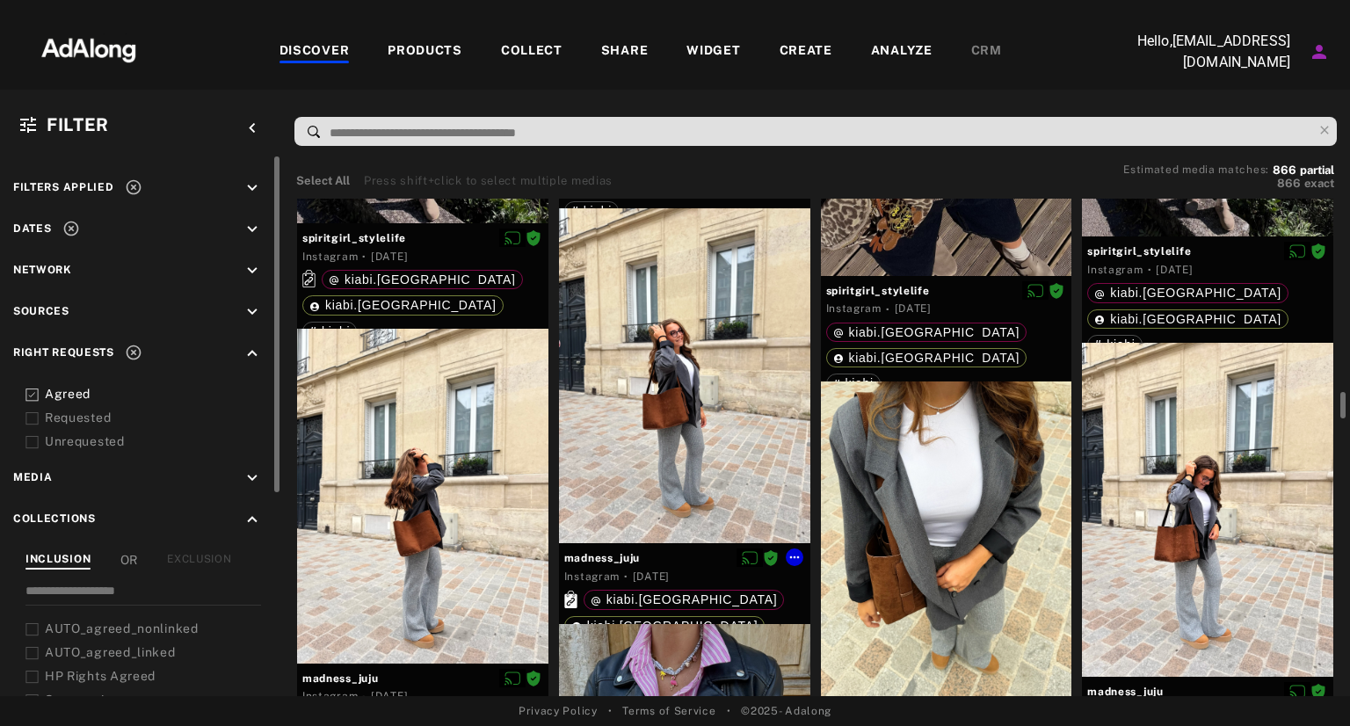
click at [714, 388] on div at bounding box center [684, 375] width 251 height 335
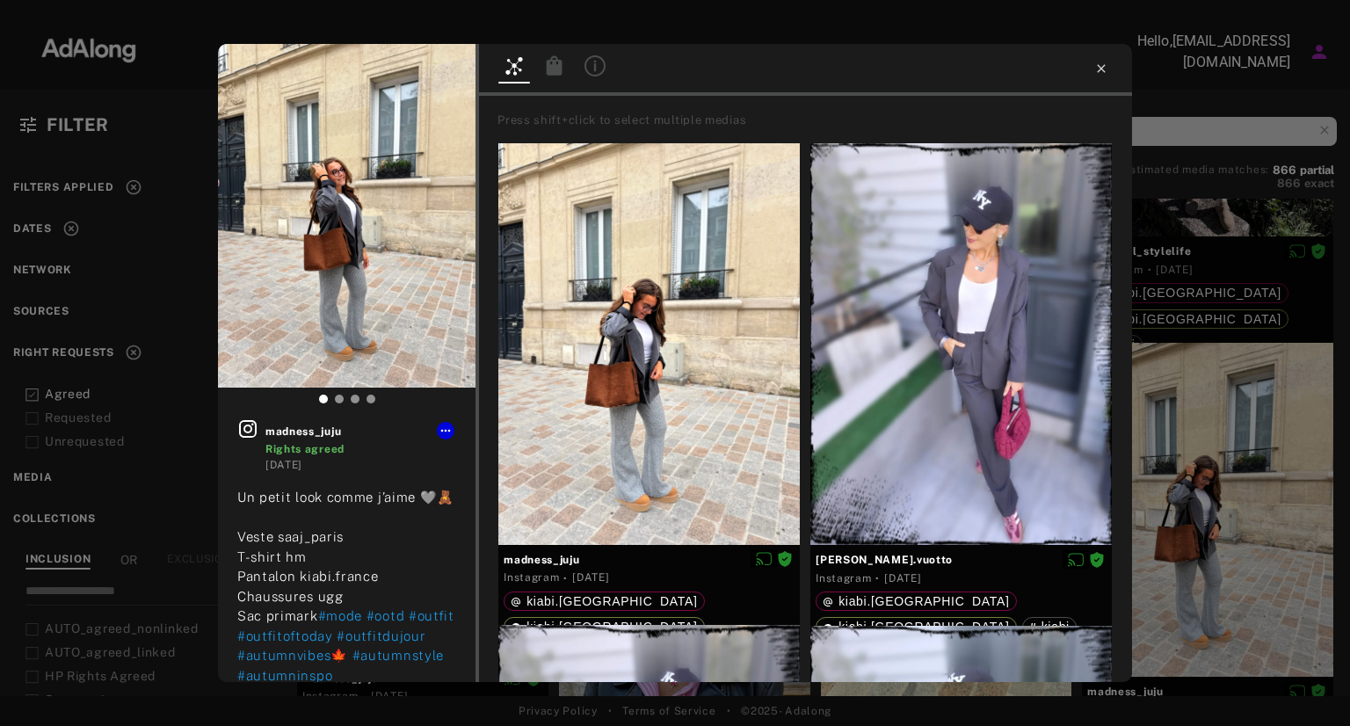
click at [1108, 68] on icon at bounding box center [1101, 69] width 14 height 14
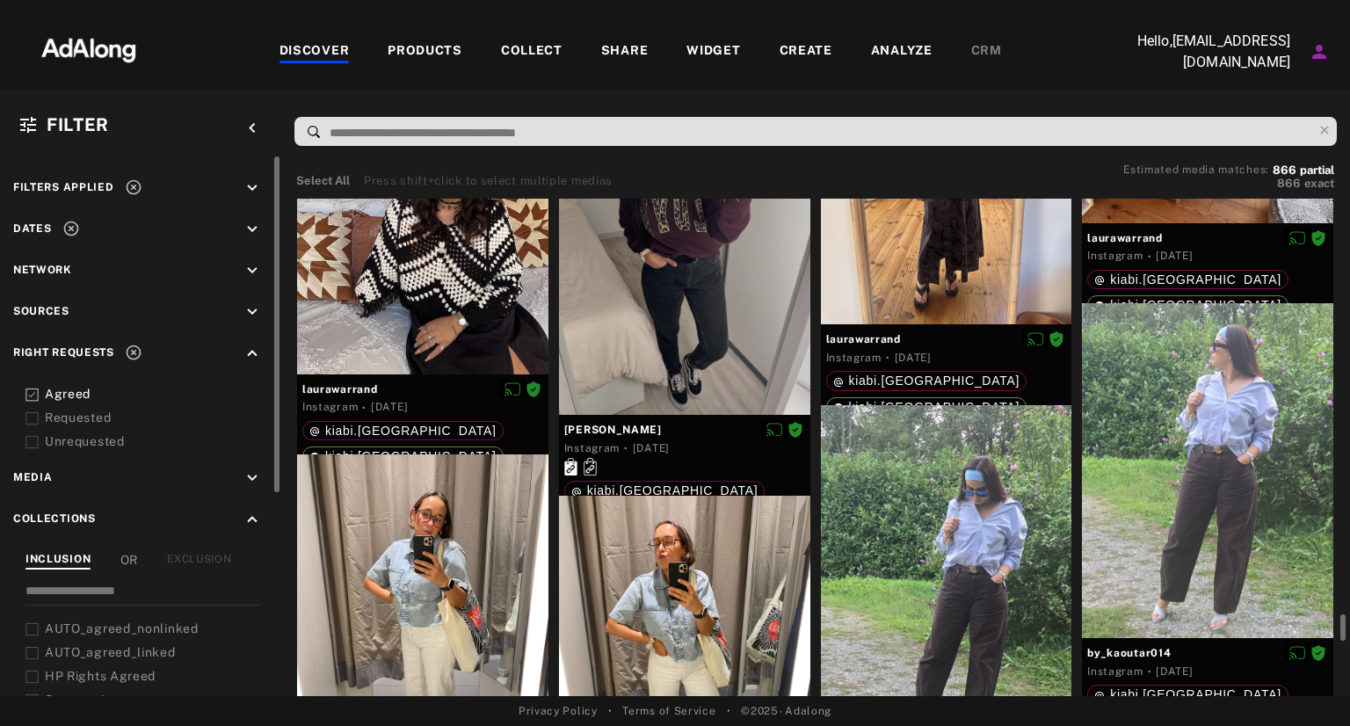
scroll to position [20240, 0]
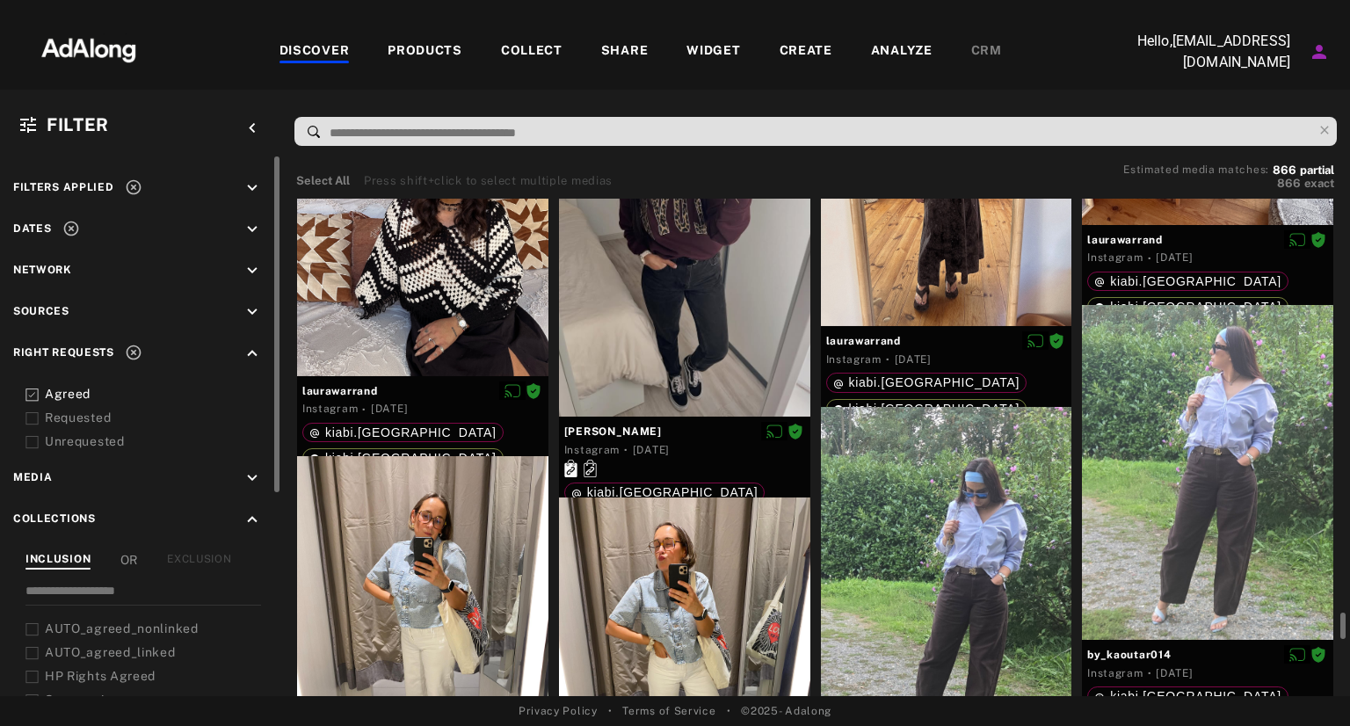
click at [988, 603] on div at bounding box center [946, 574] width 251 height 335
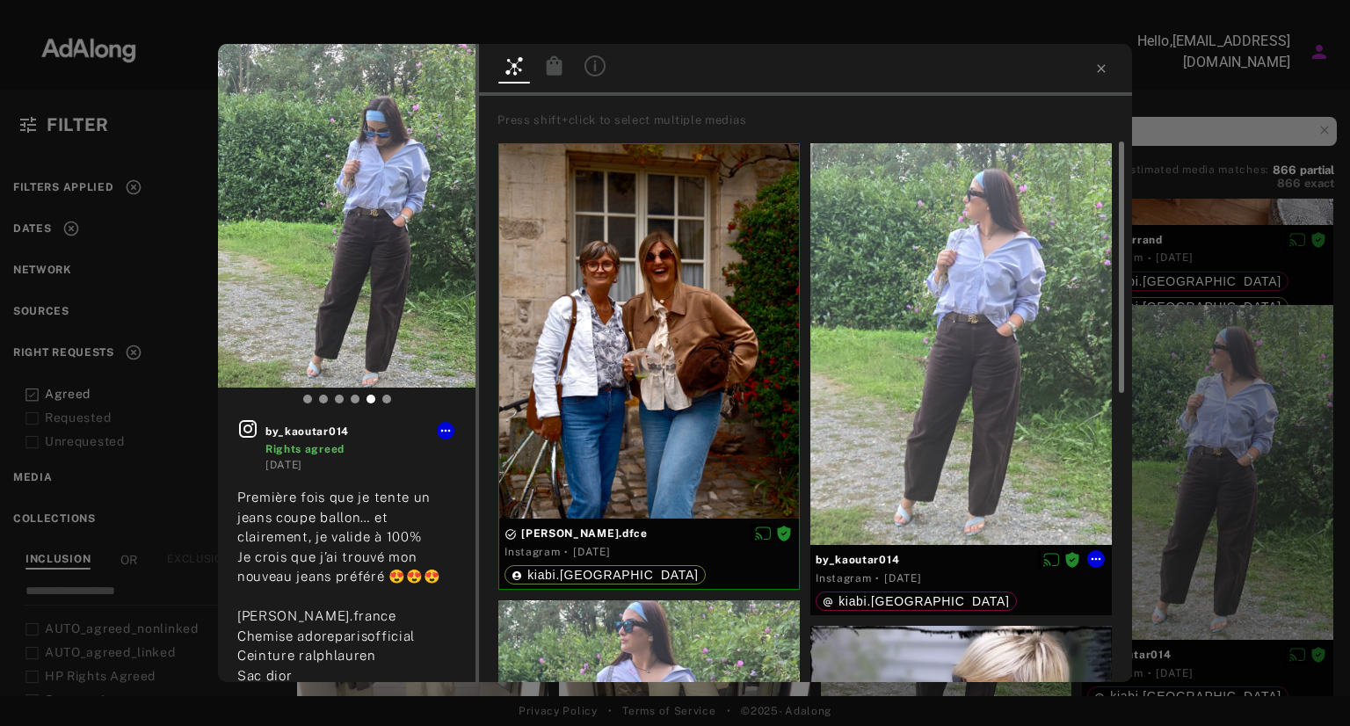
click at [972, 381] on div at bounding box center [960, 344] width 301 height 402
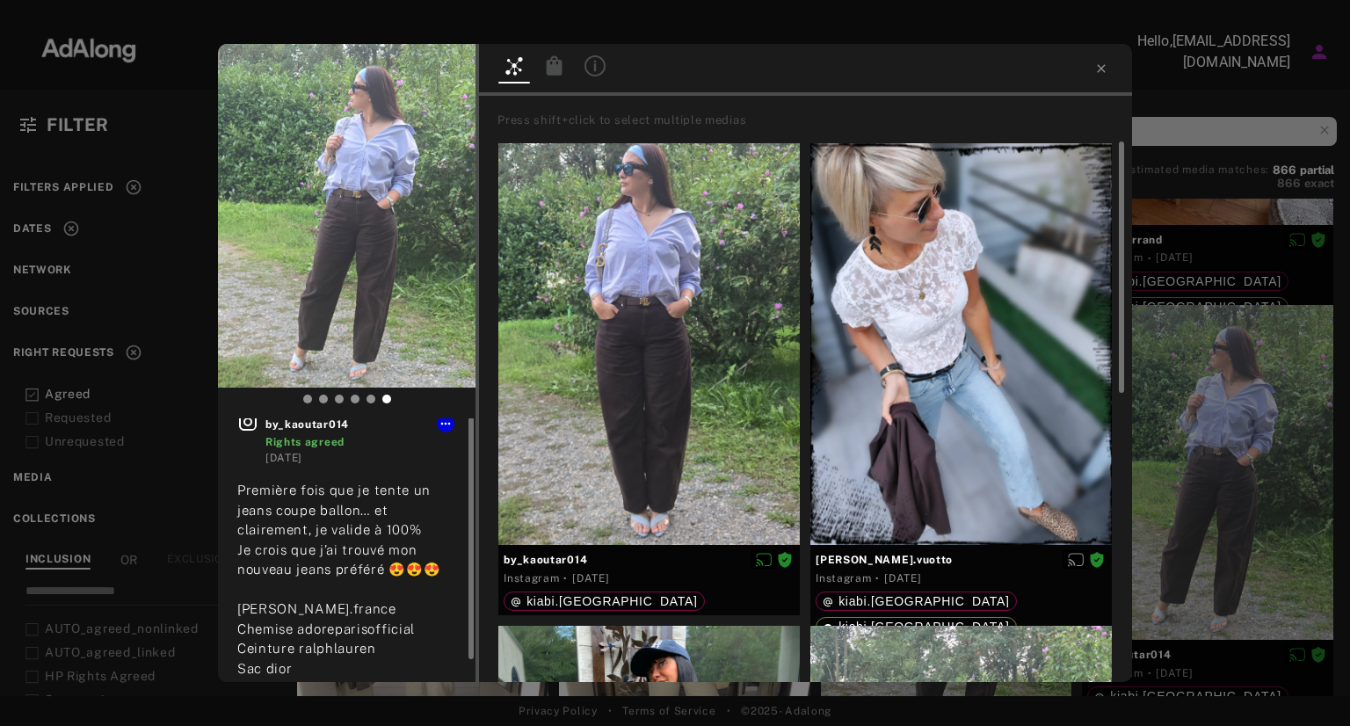
scroll to position [23, 0]
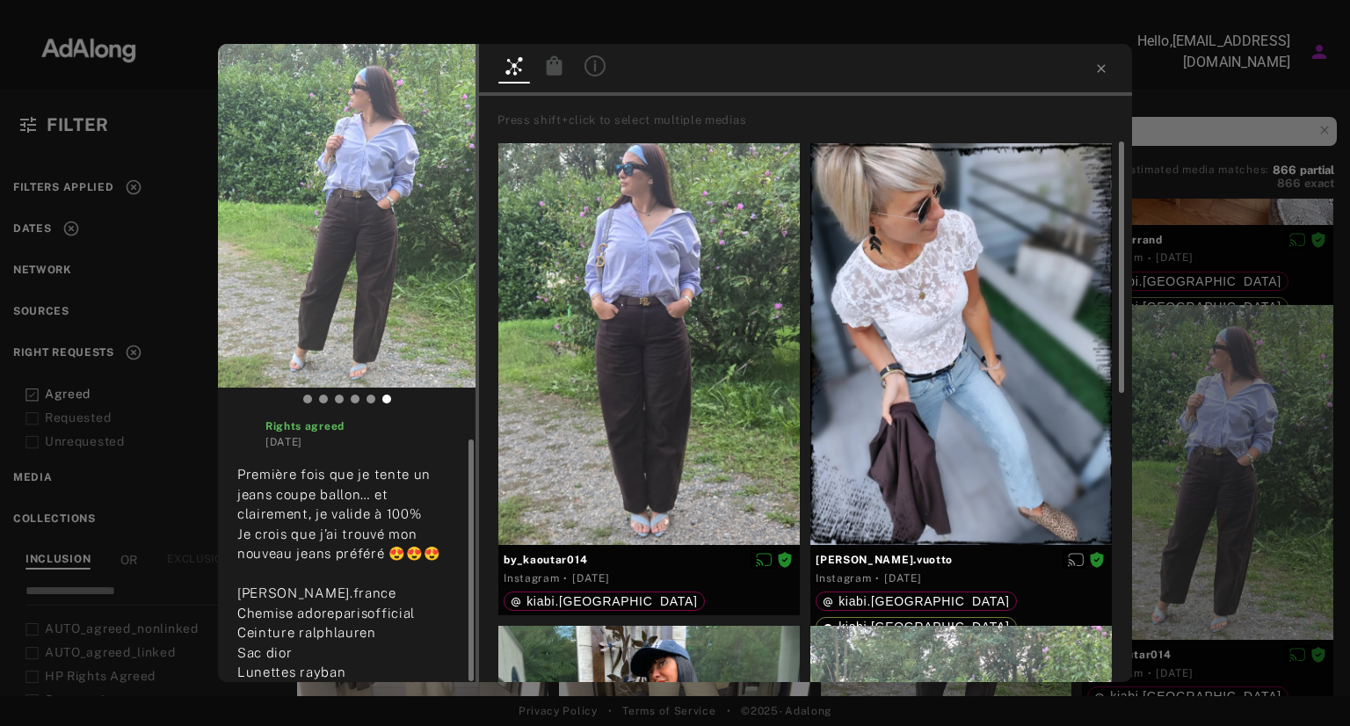
click at [244, 429] on link at bounding box center [251, 423] width 28 height 54
click at [658, 327] on div at bounding box center [648, 344] width 301 height 402
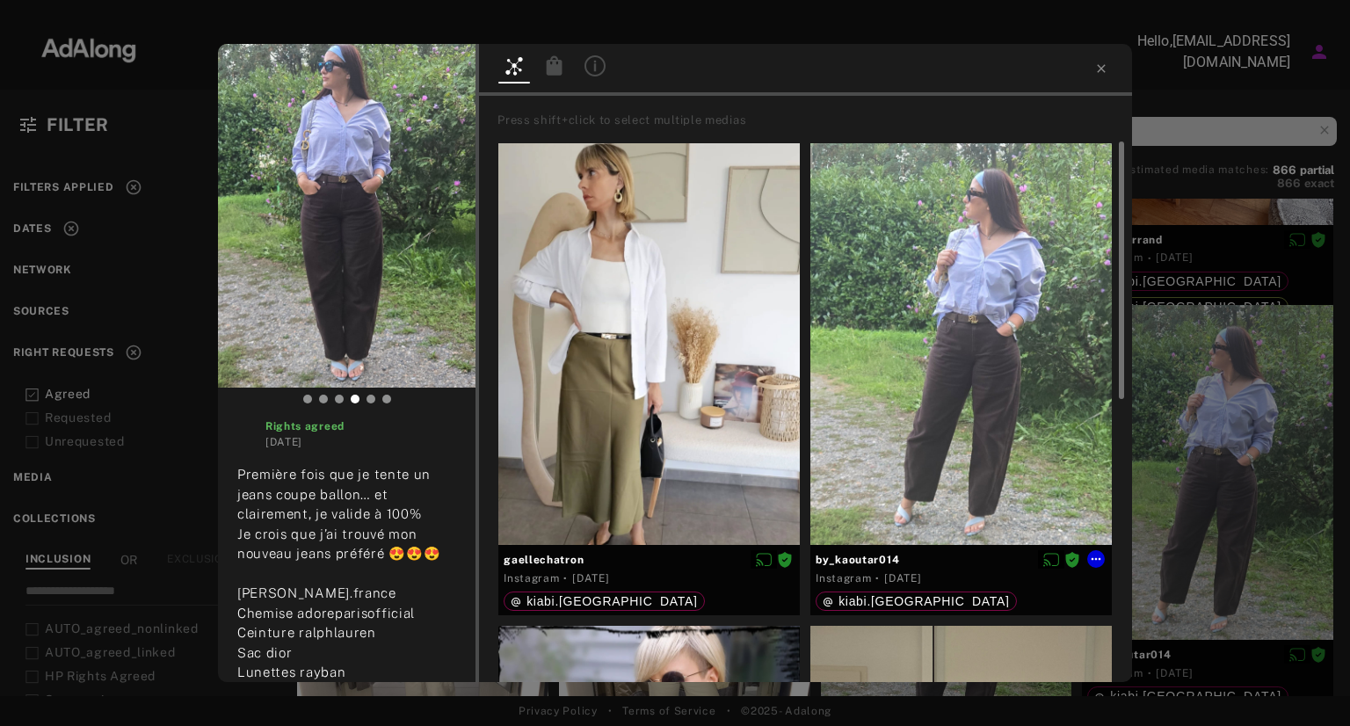
click at [1010, 331] on div at bounding box center [960, 344] width 301 height 402
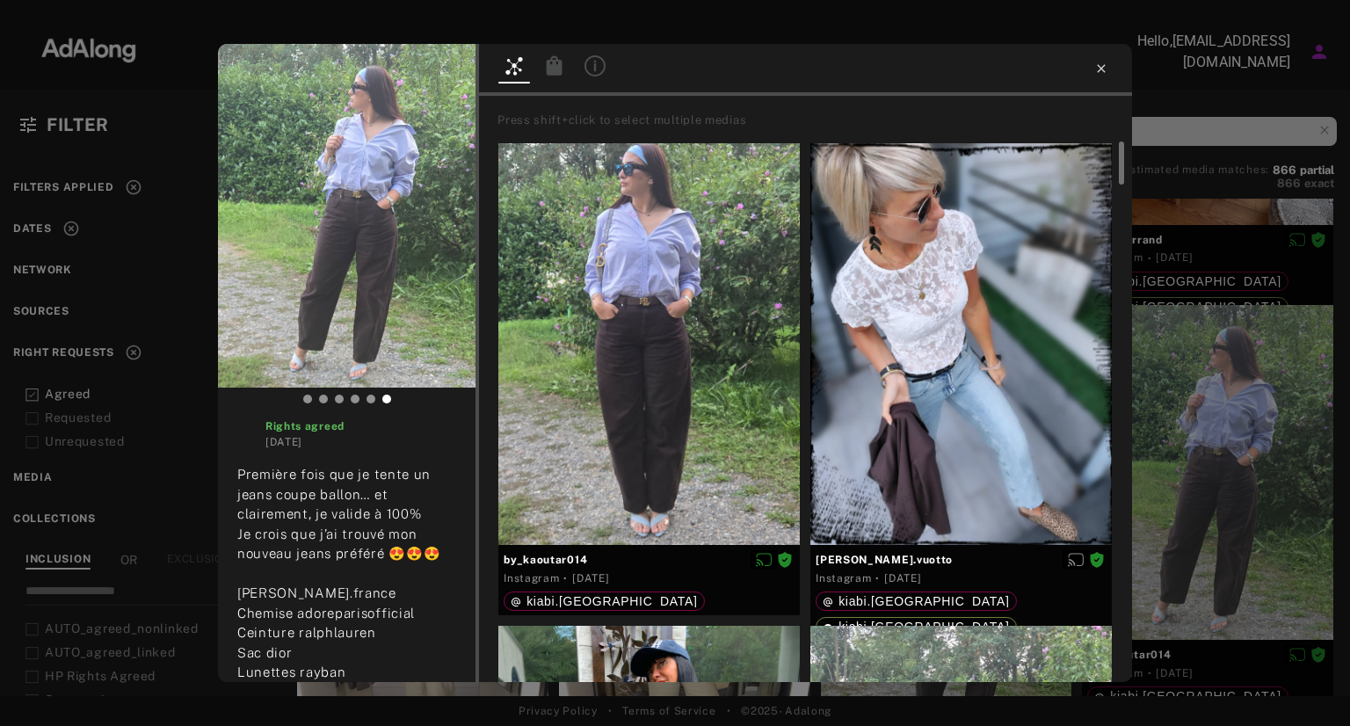
click at [1100, 68] on icon at bounding box center [1101, 69] width 14 height 14
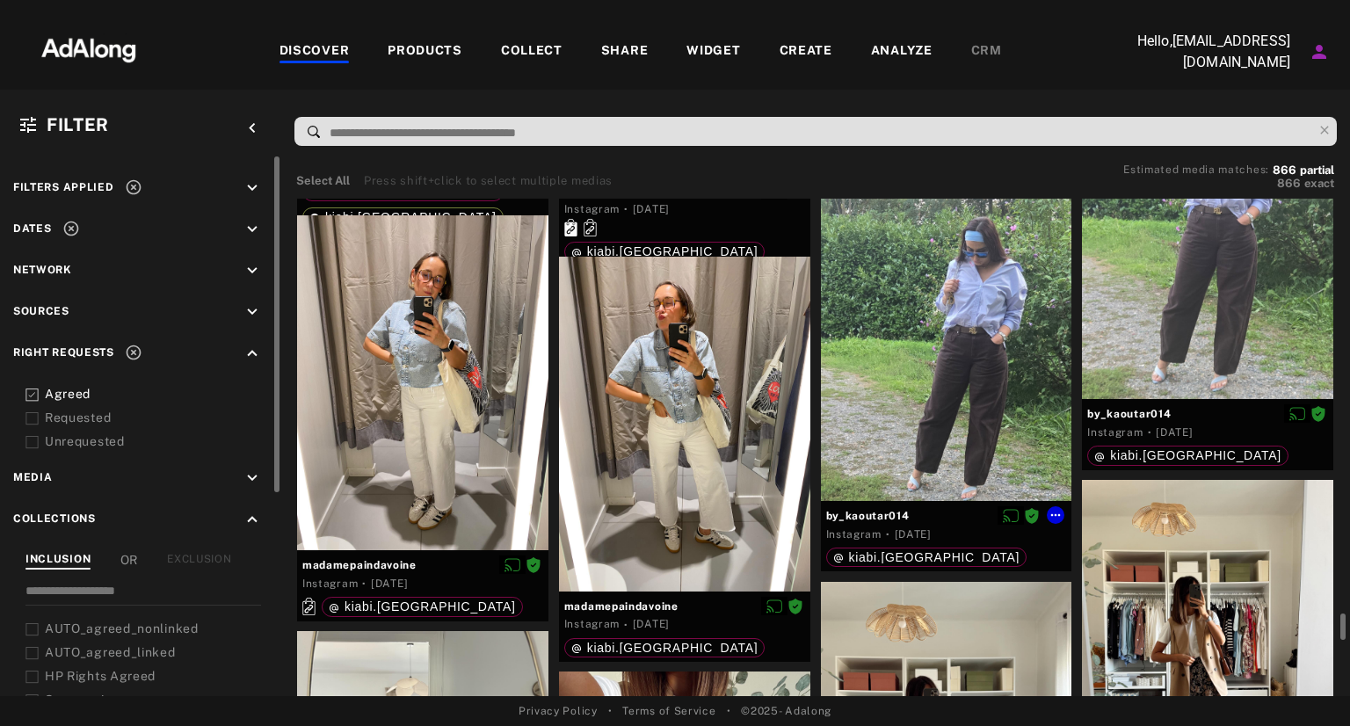
scroll to position [20482, 0]
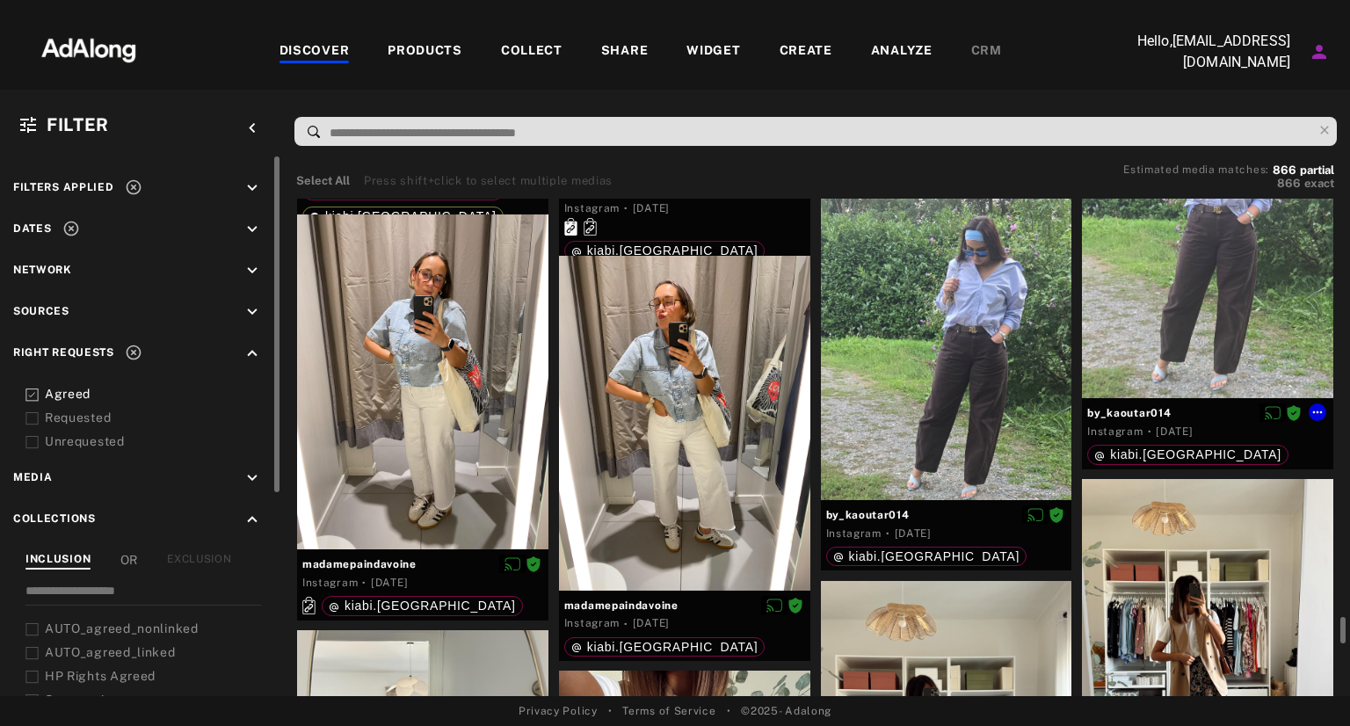
click at [1167, 275] on div at bounding box center [1207, 230] width 251 height 335
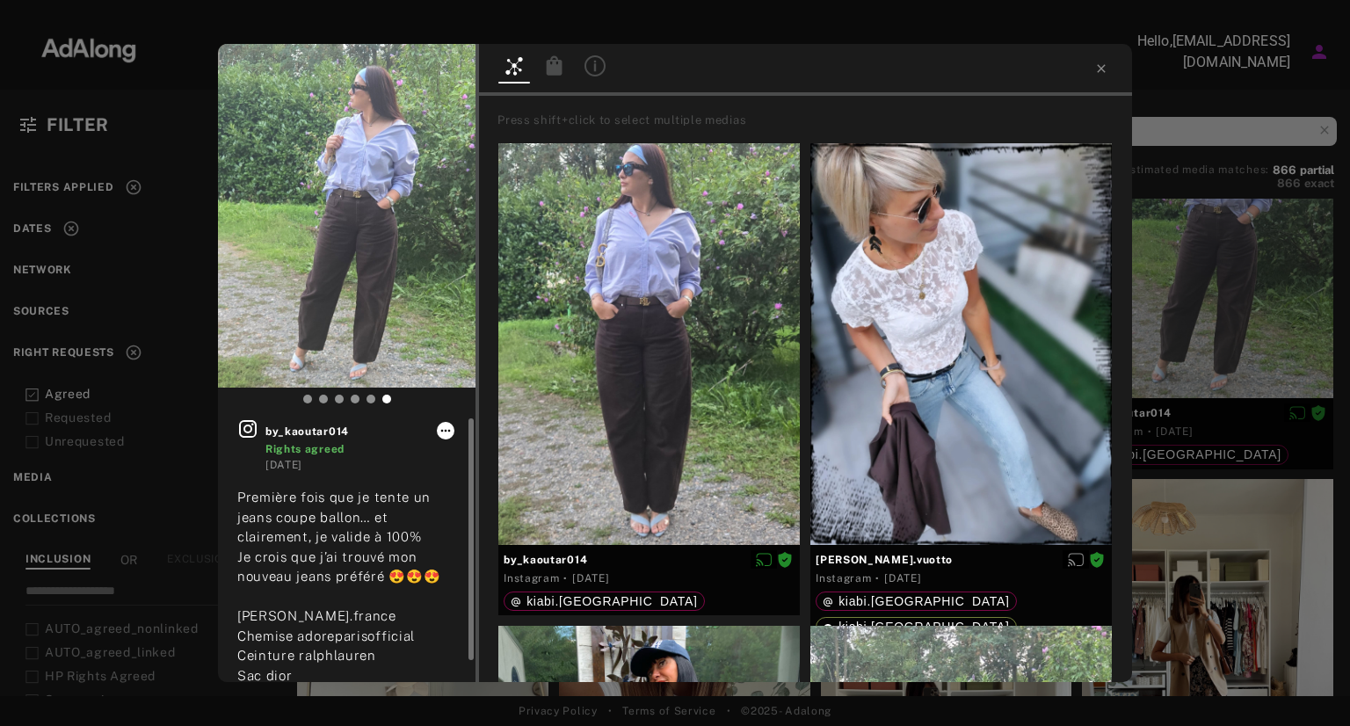
click at [440, 424] on icon at bounding box center [446, 431] width 14 height 14
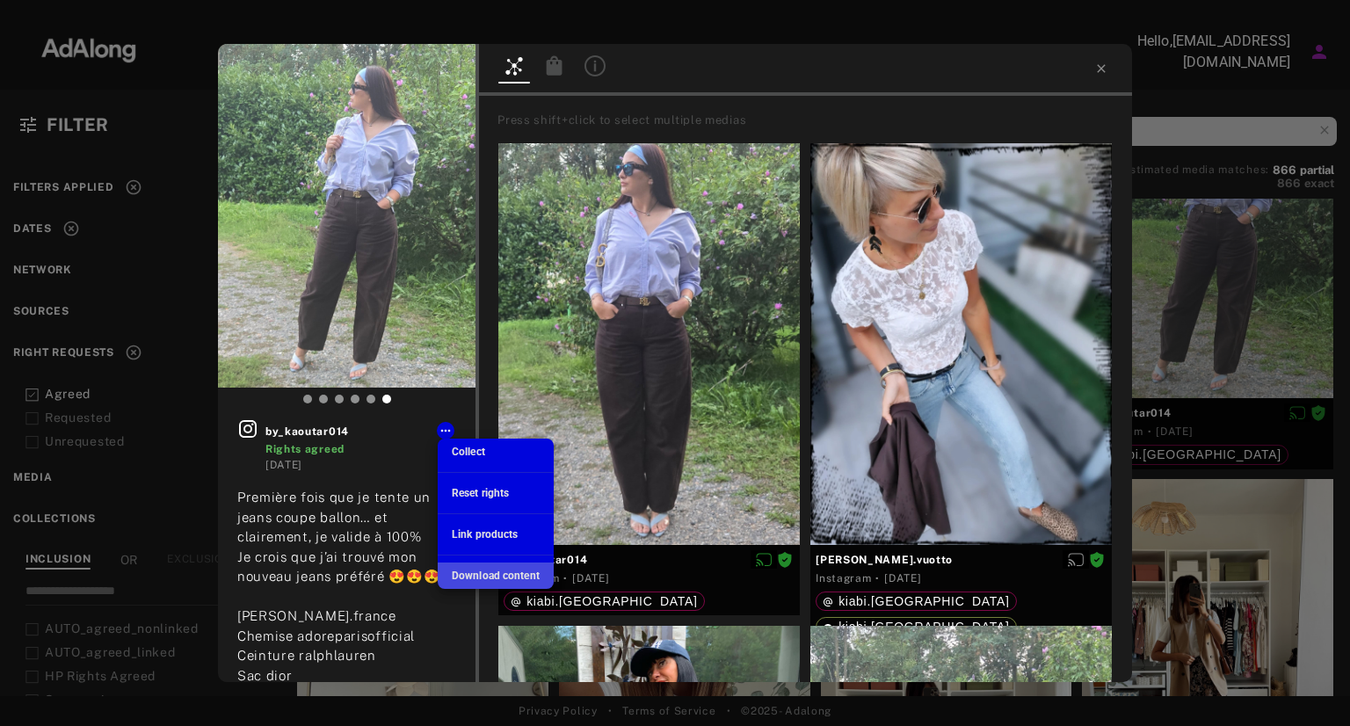
click at [487, 575] on span "Download content" at bounding box center [496, 576] width 88 height 12
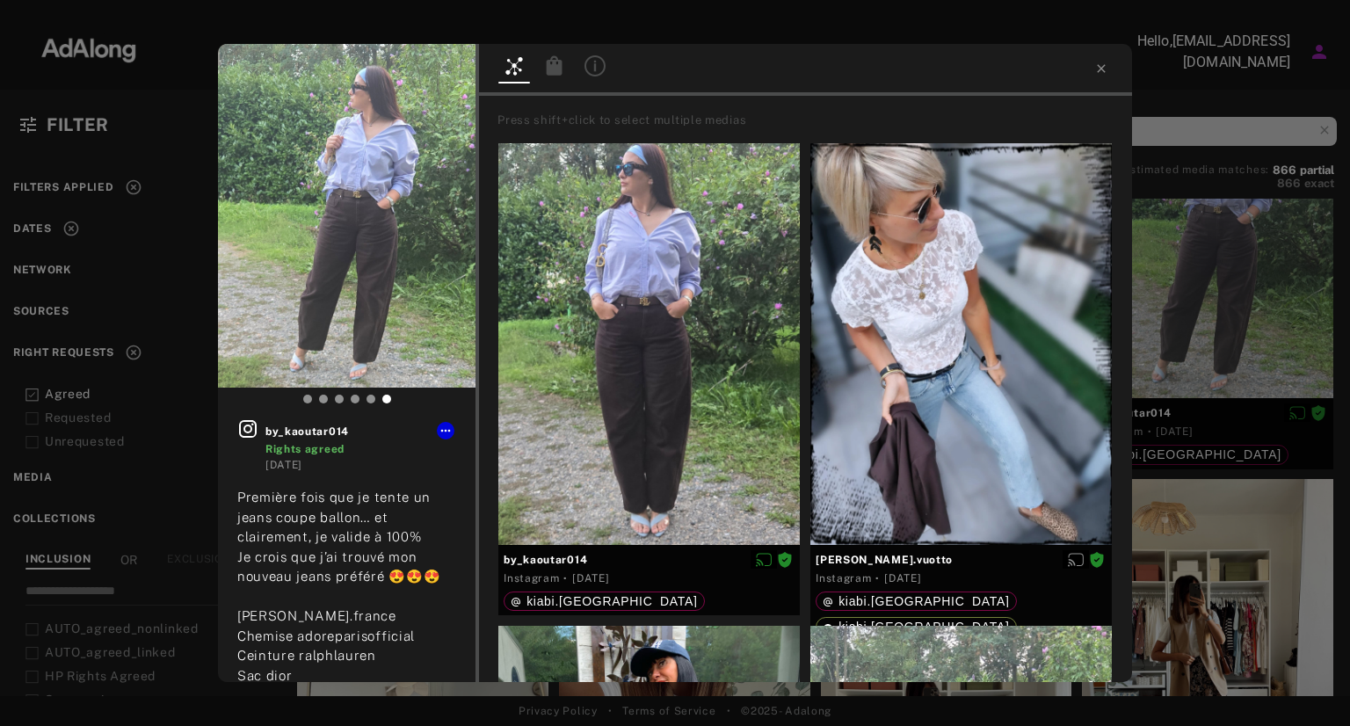
click at [848, 40] on div "by_kaoutar014 Rights agreed [DATE] Première fois que je tente un jeans coupe ba…" at bounding box center [675, 363] width 1350 height 726
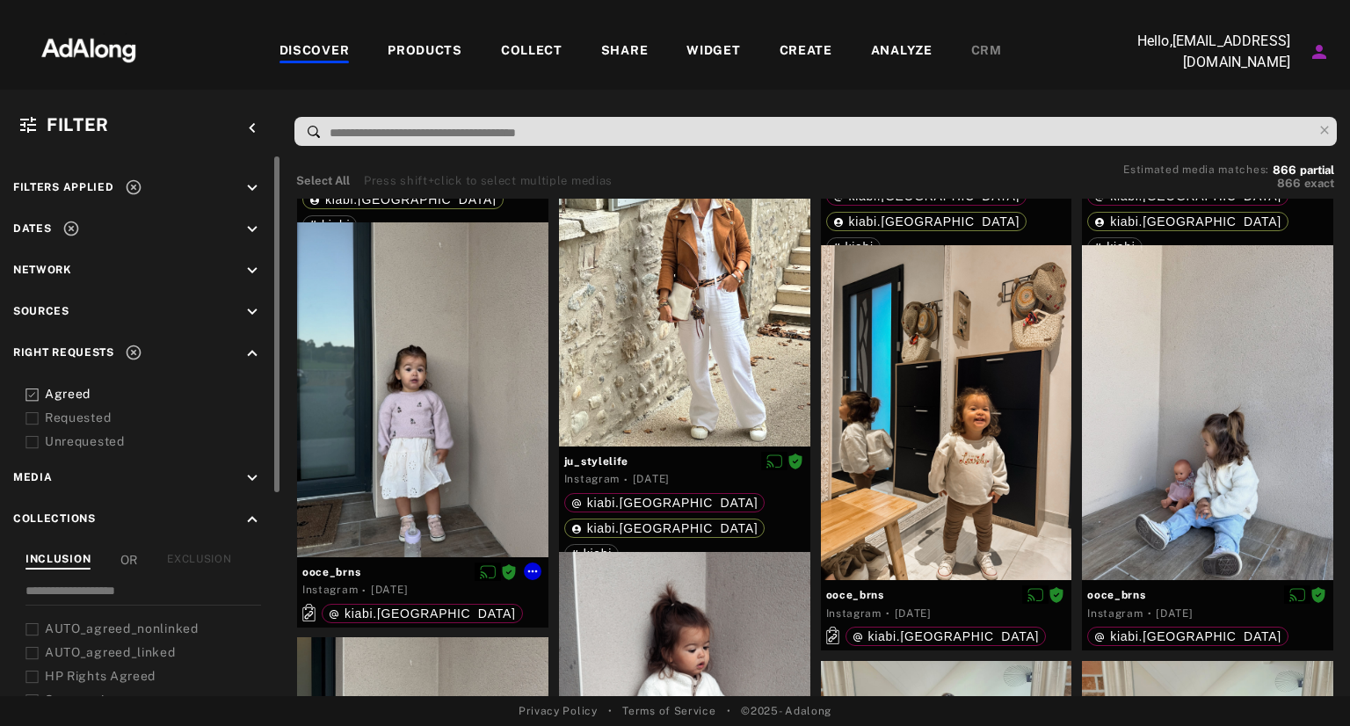
scroll to position [2993, 0]
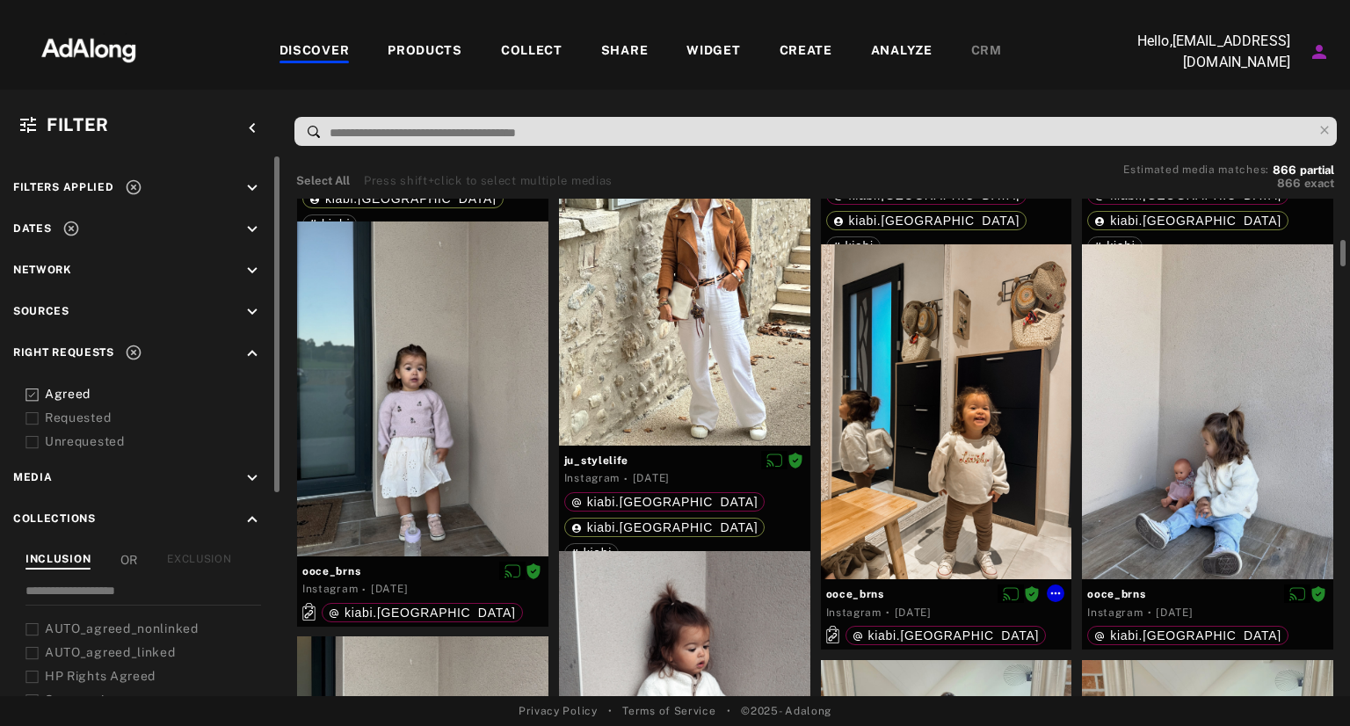
click at [915, 394] on div at bounding box center [946, 411] width 251 height 335
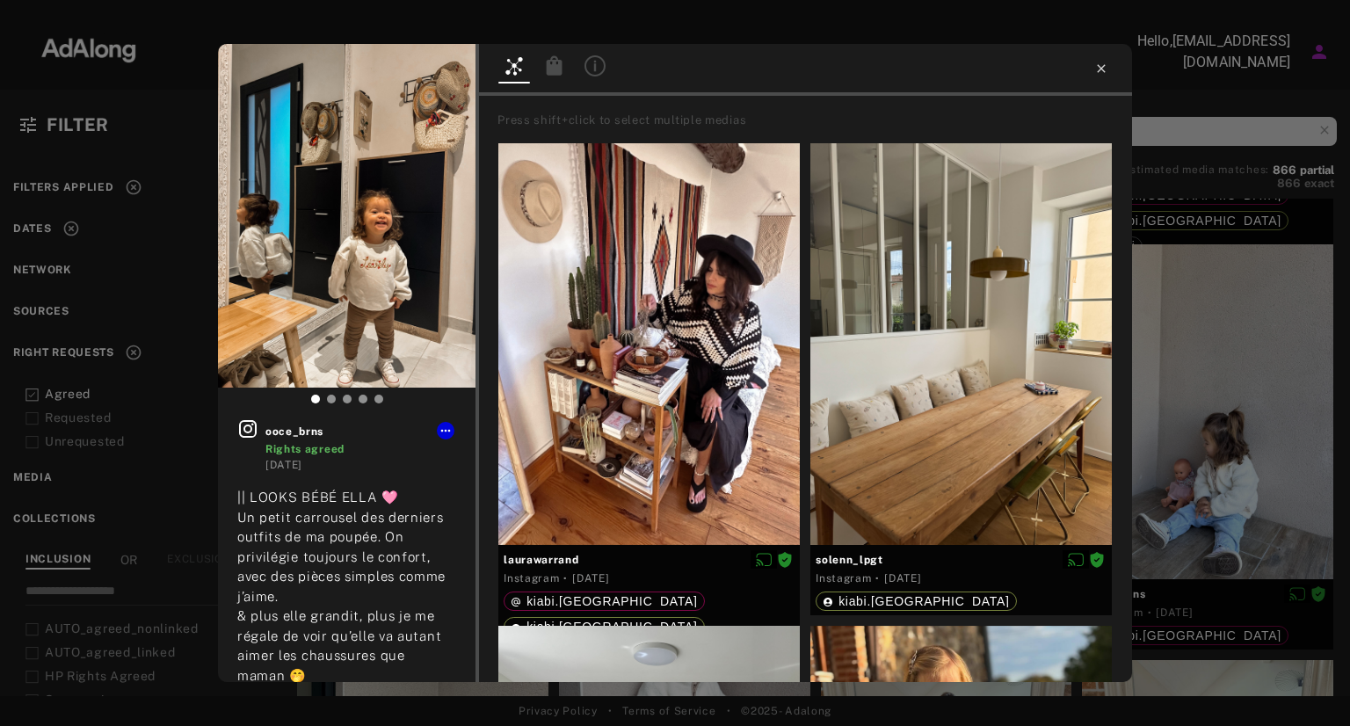
click at [1100, 68] on icon at bounding box center [1101, 69] width 14 height 14
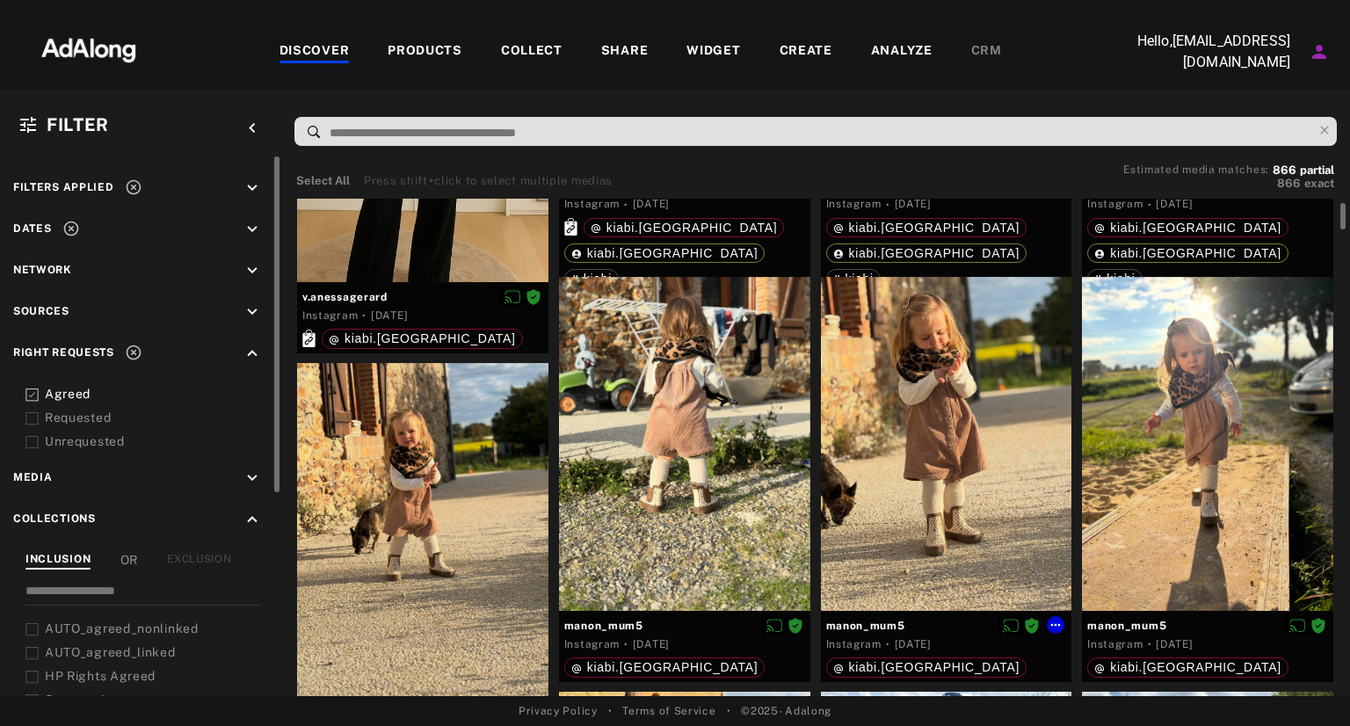
scroll to position [363, 0]
click at [926, 395] on div at bounding box center [946, 445] width 251 height 335
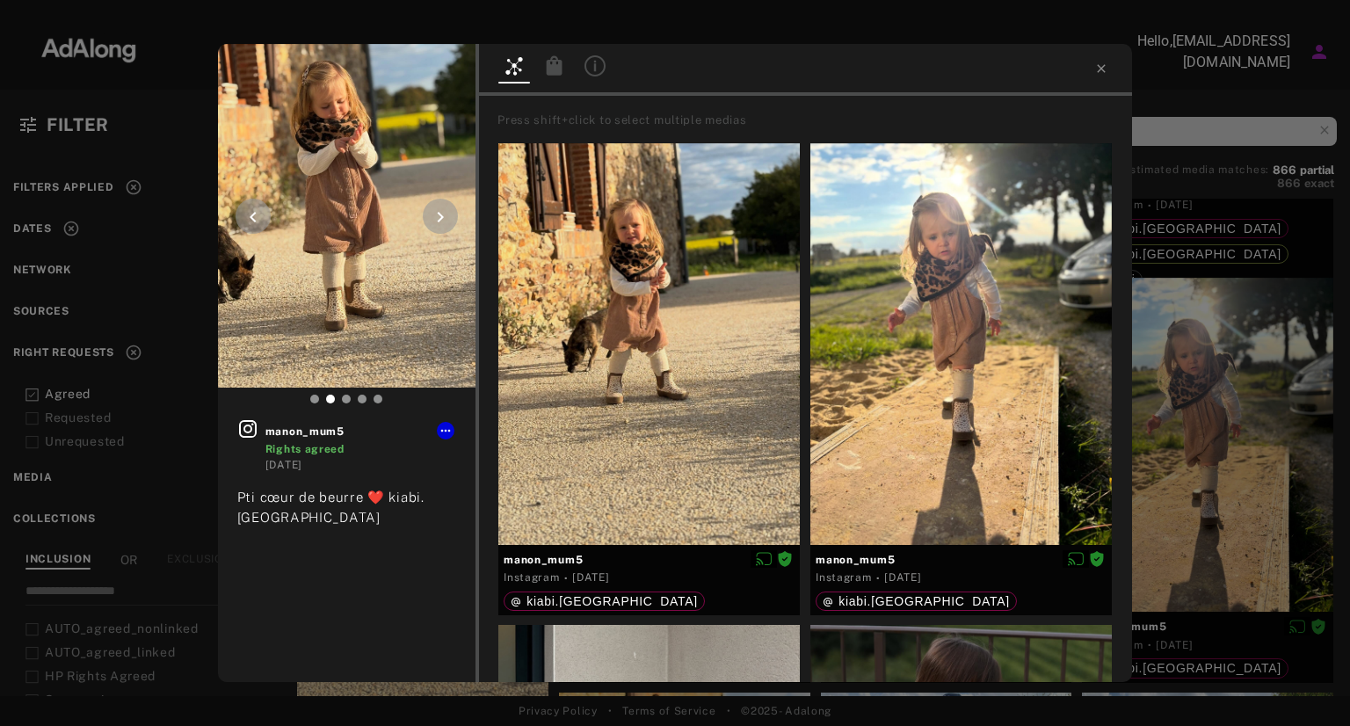
click at [434, 214] on icon at bounding box center [440, 217] width 21 height 21
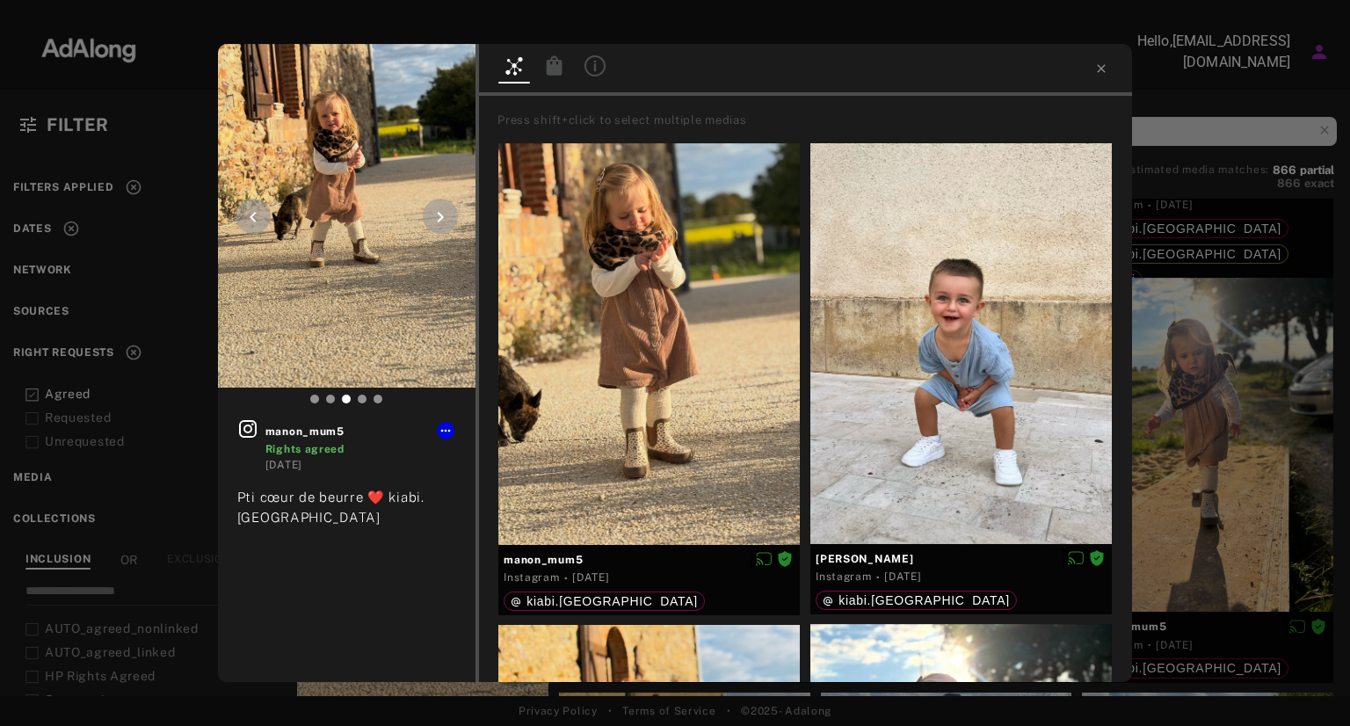
click at [434, 214] on icon at bounding box center [440, 217] width 21 height 21
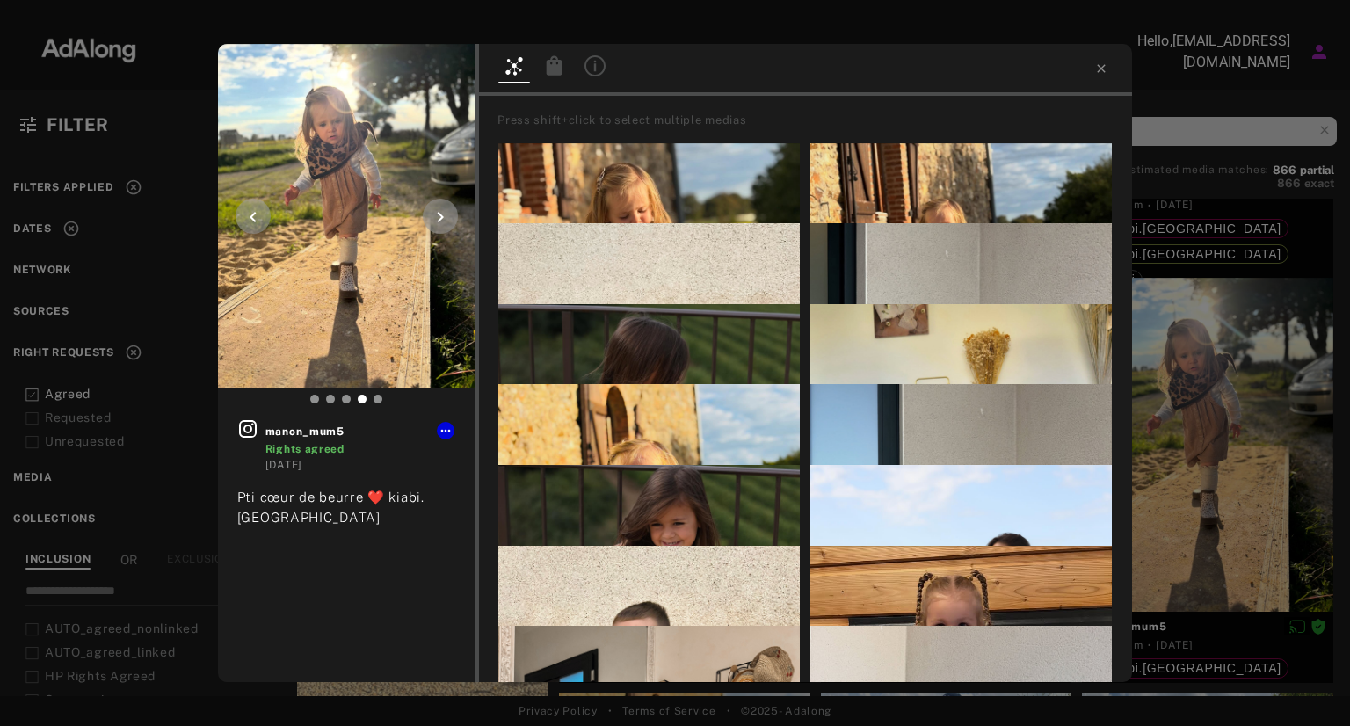
click at [434, 214] on icon at bounding box center [440, 217] width 21 height 21
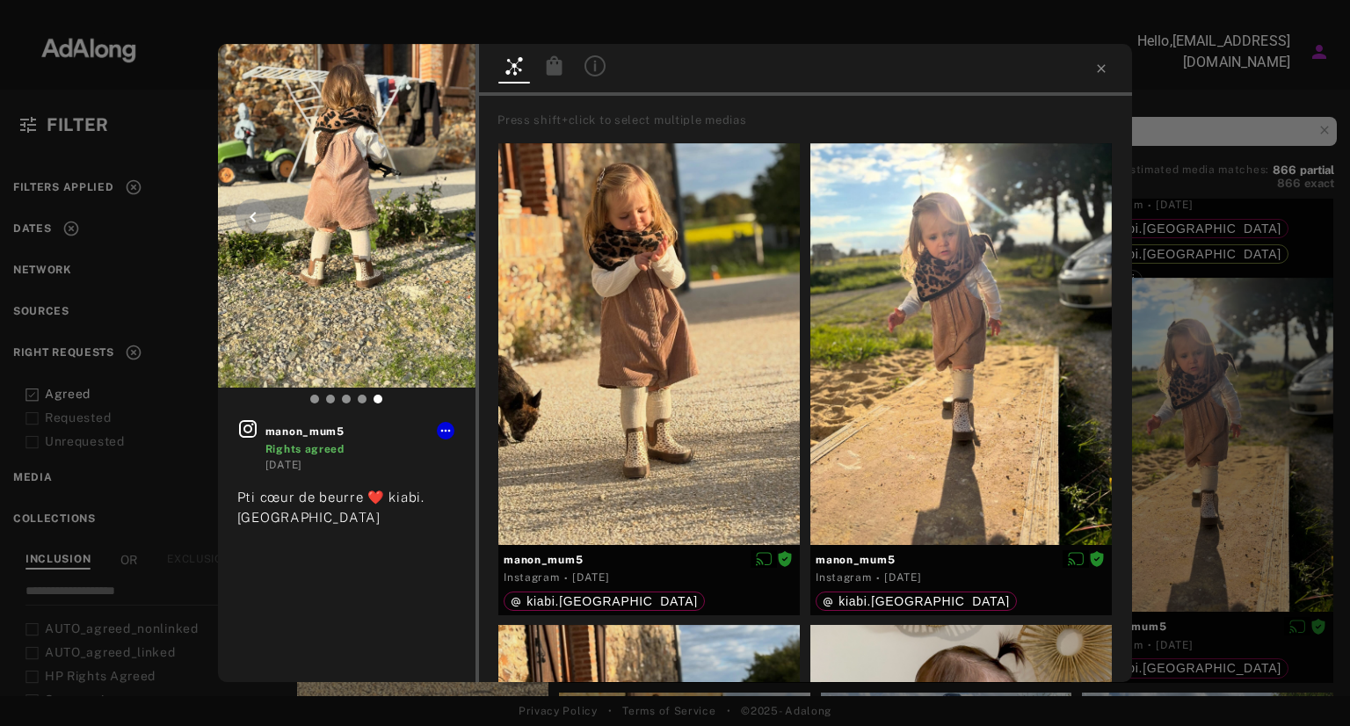
click at [246, 213] on icon at bounding box center [253, 217] width 21 height 21
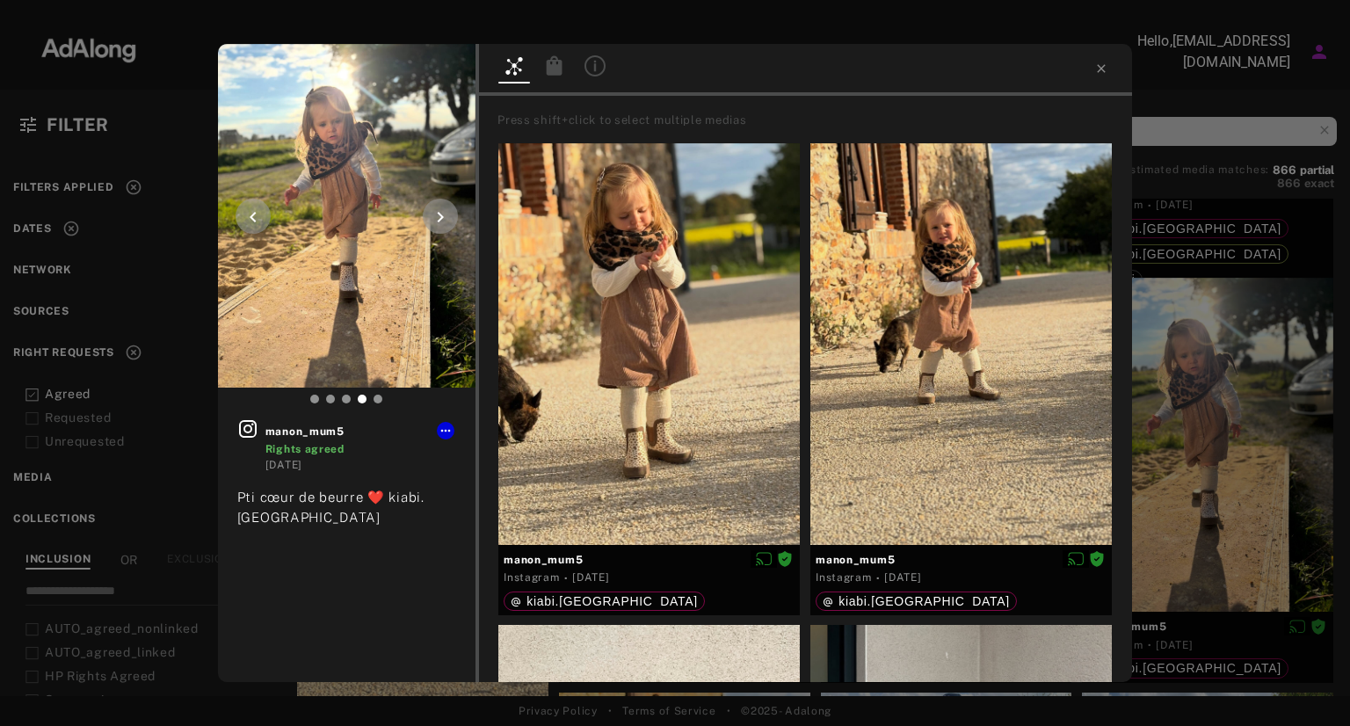
click at [246, 213] on icon at bounding box center [253, 217] width 21 height 21
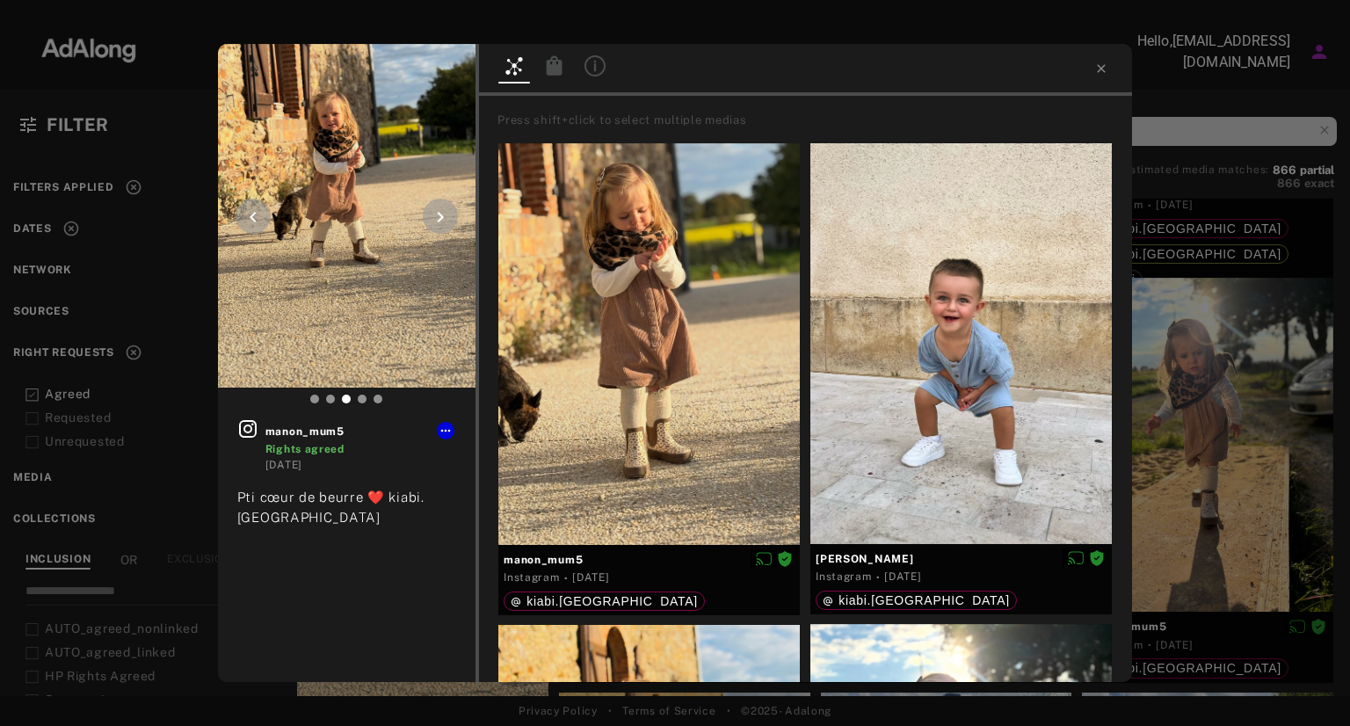
click at [246, 213] on icon at bounding box center [253, 217] width 21 height 21
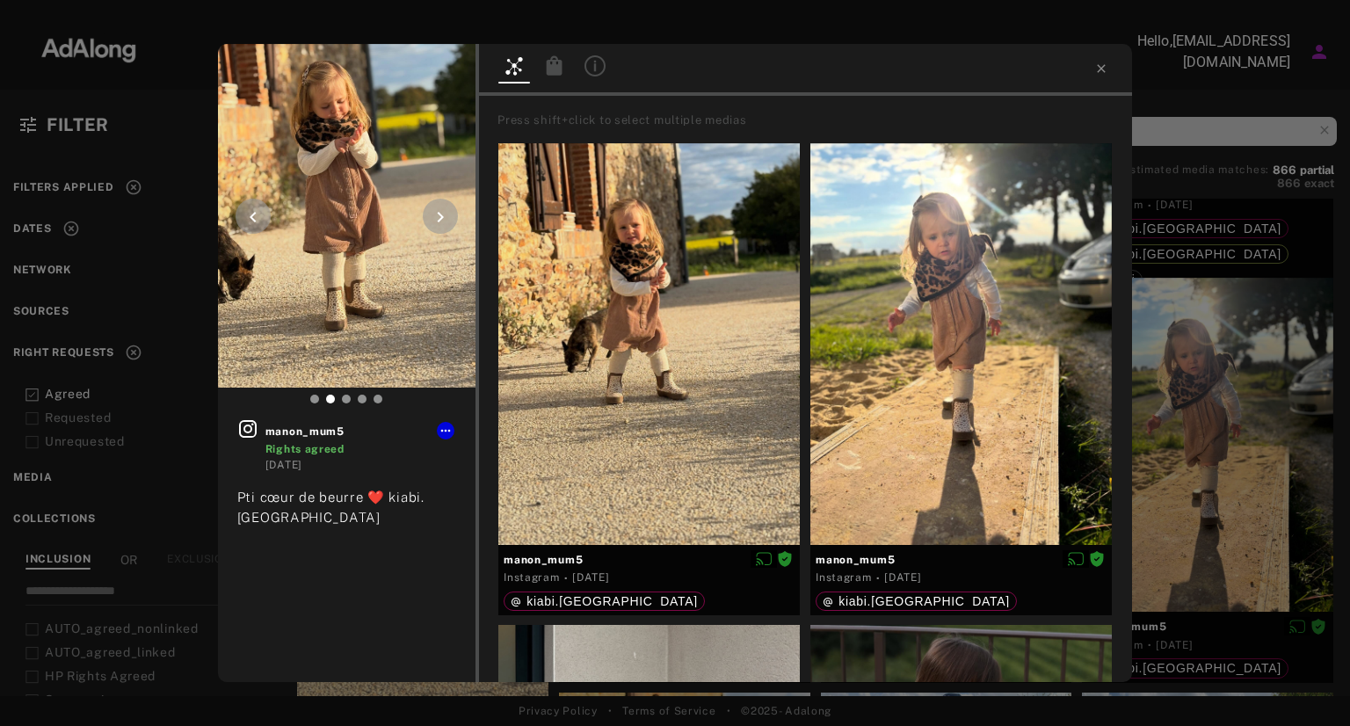
click at [246, 213] on icon at bounding box center [253, 217] width 21 height 21
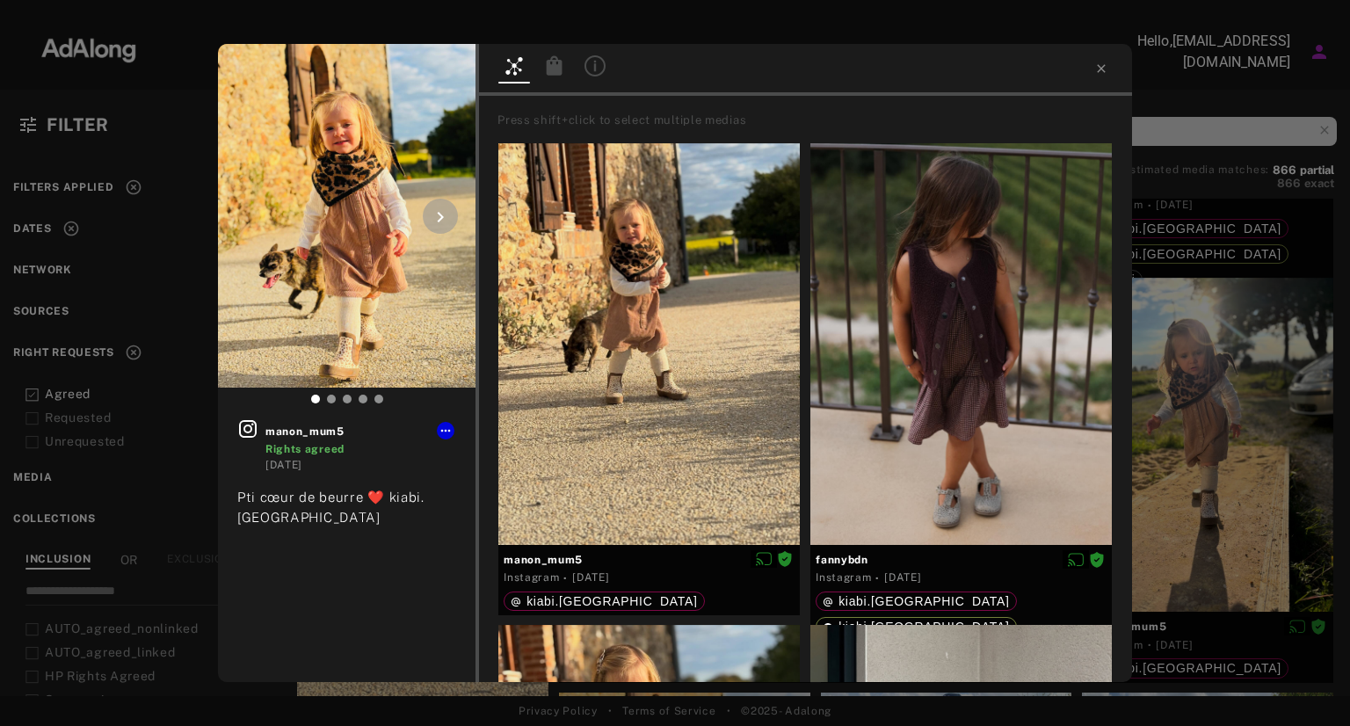
click at [450, 213] on icon at bounding box center [440, 217] width 21 height 21
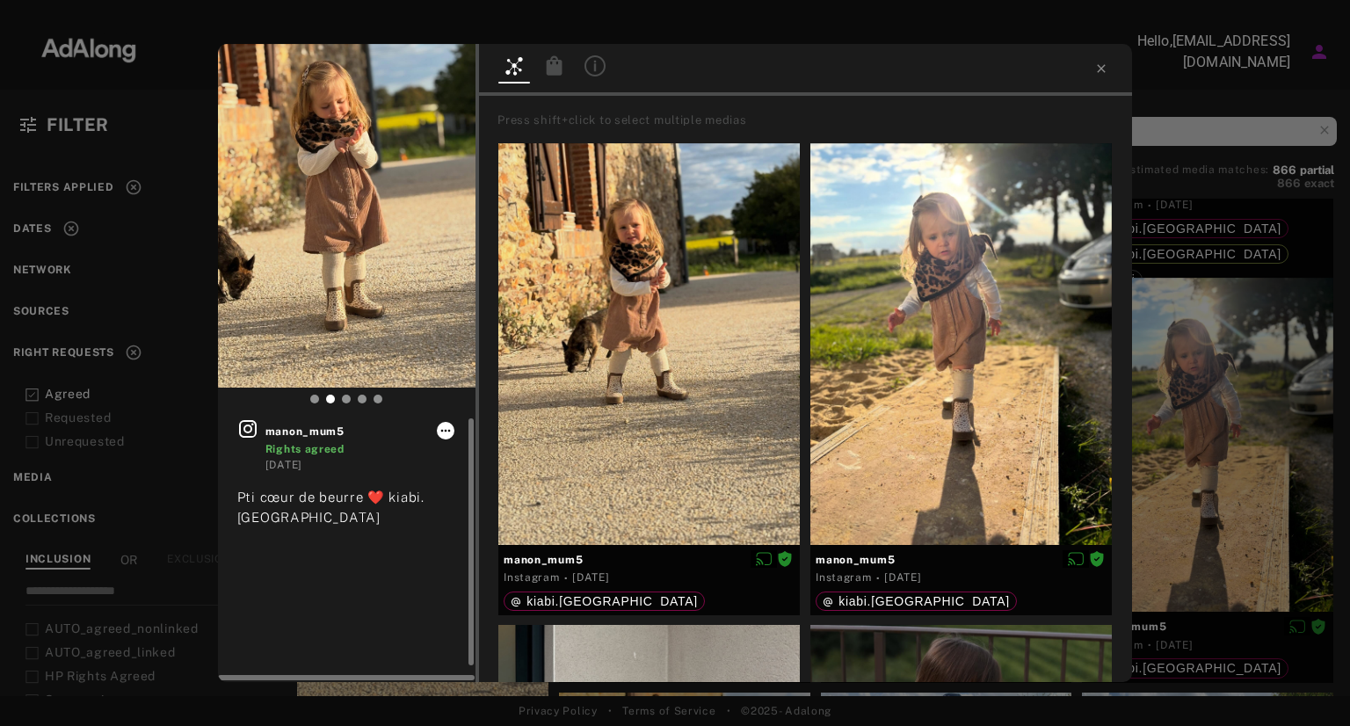
click at [444, 427] on icon at bounding box center [446, 431] width 14 height 14
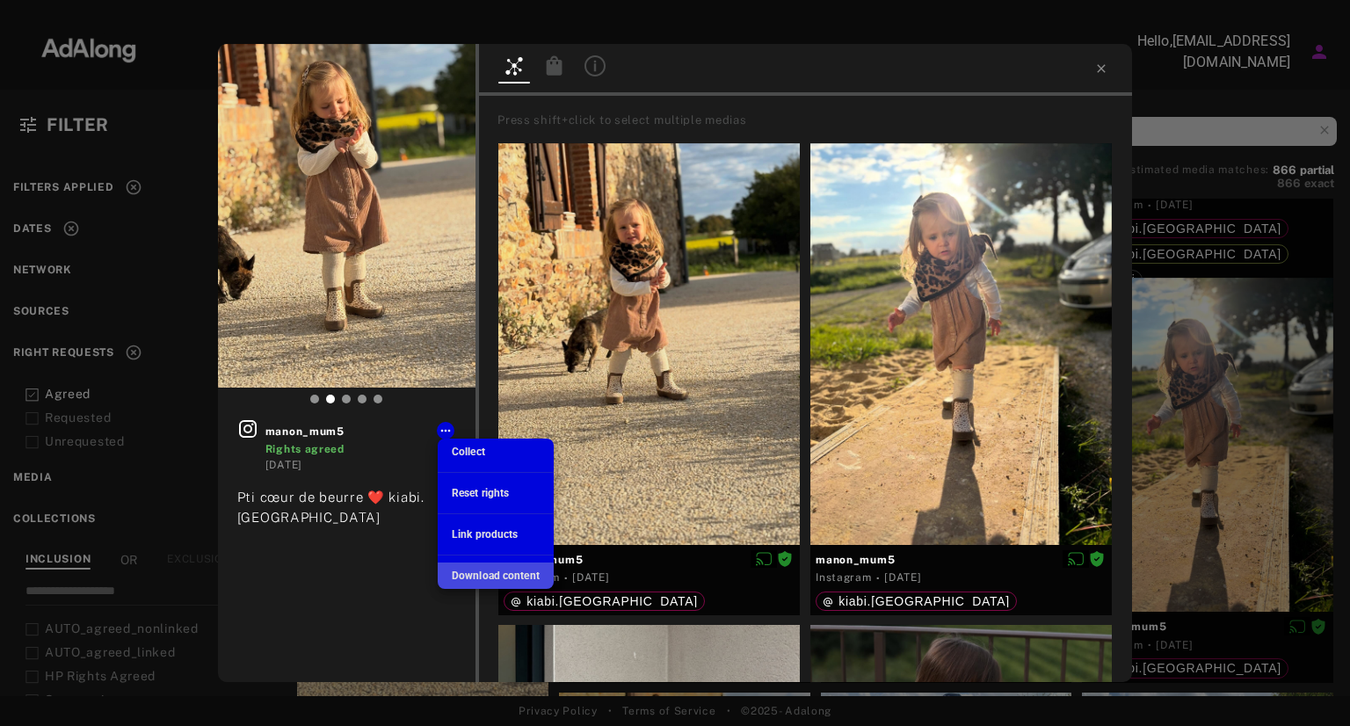
click at [488, 577] on span "Download content" at bounding box center [496, 576] width 88 height 12
